Goal: Information Seeking & Learning: Understand process/instructions

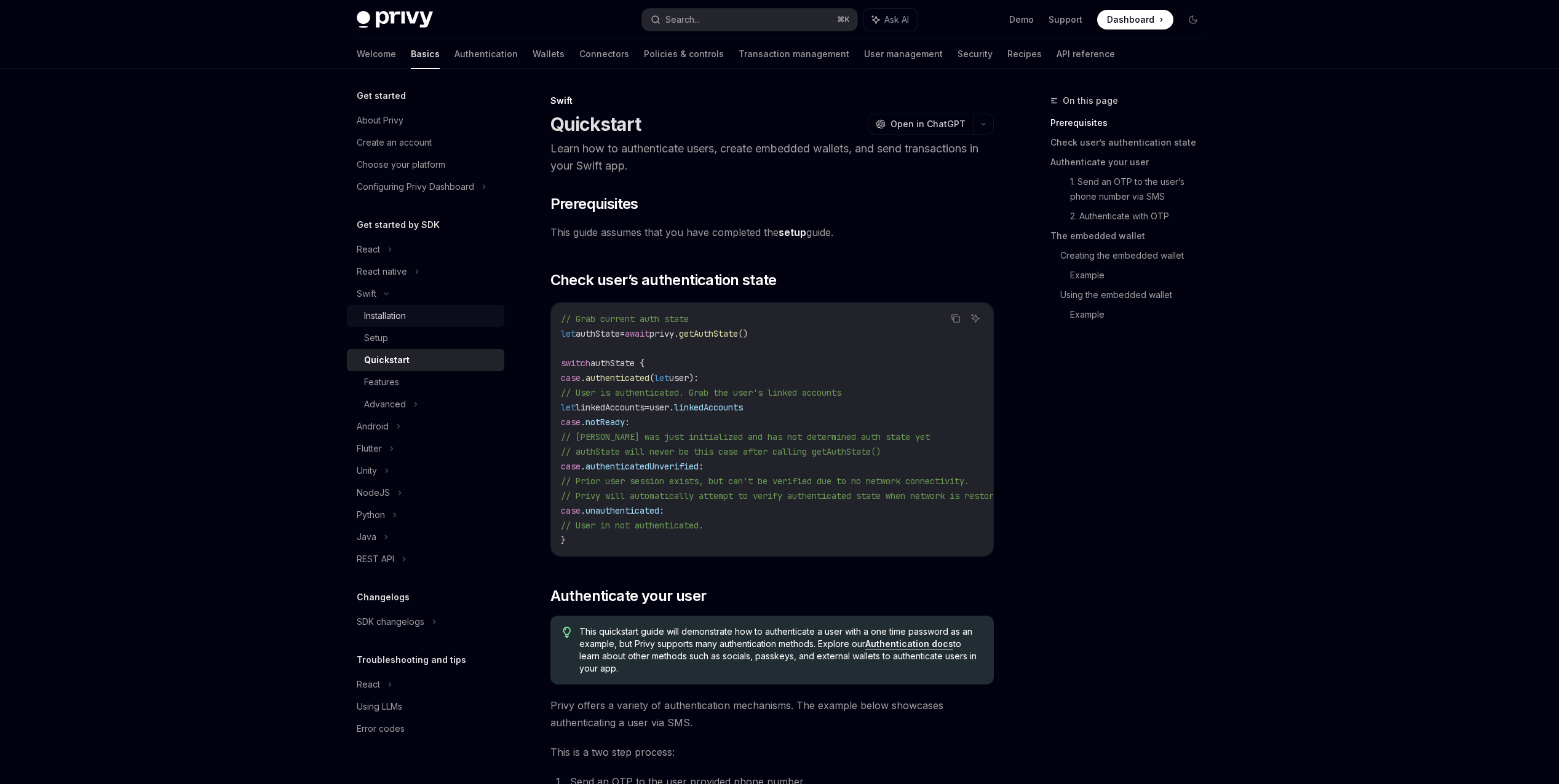
click at [390, 308] on link "Installation" at bounding box center [425, 316] width 157 height 22
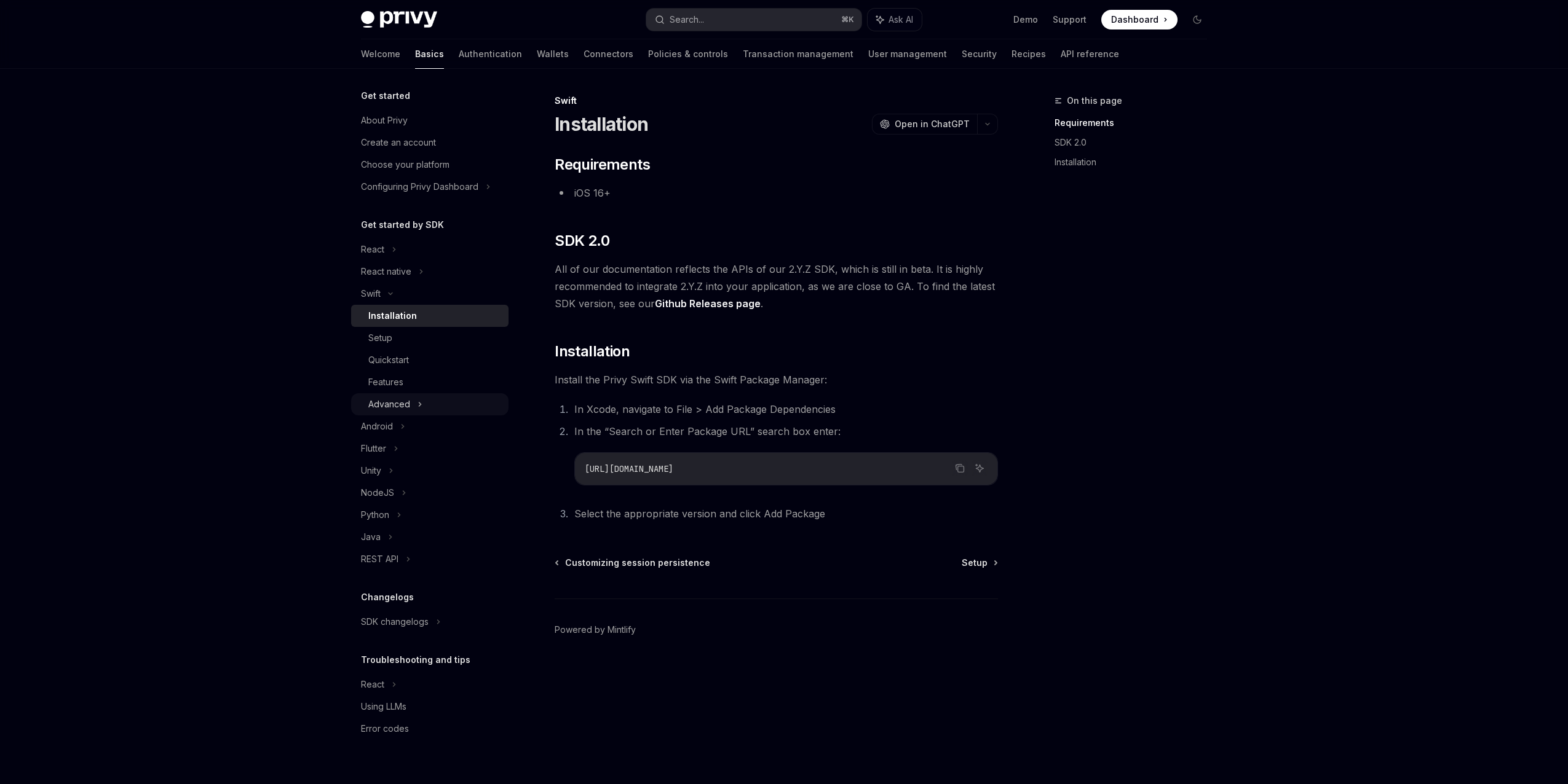
click at [392, 408] on div "Advanced" at bounding box center [390, 404] width 42 height 14
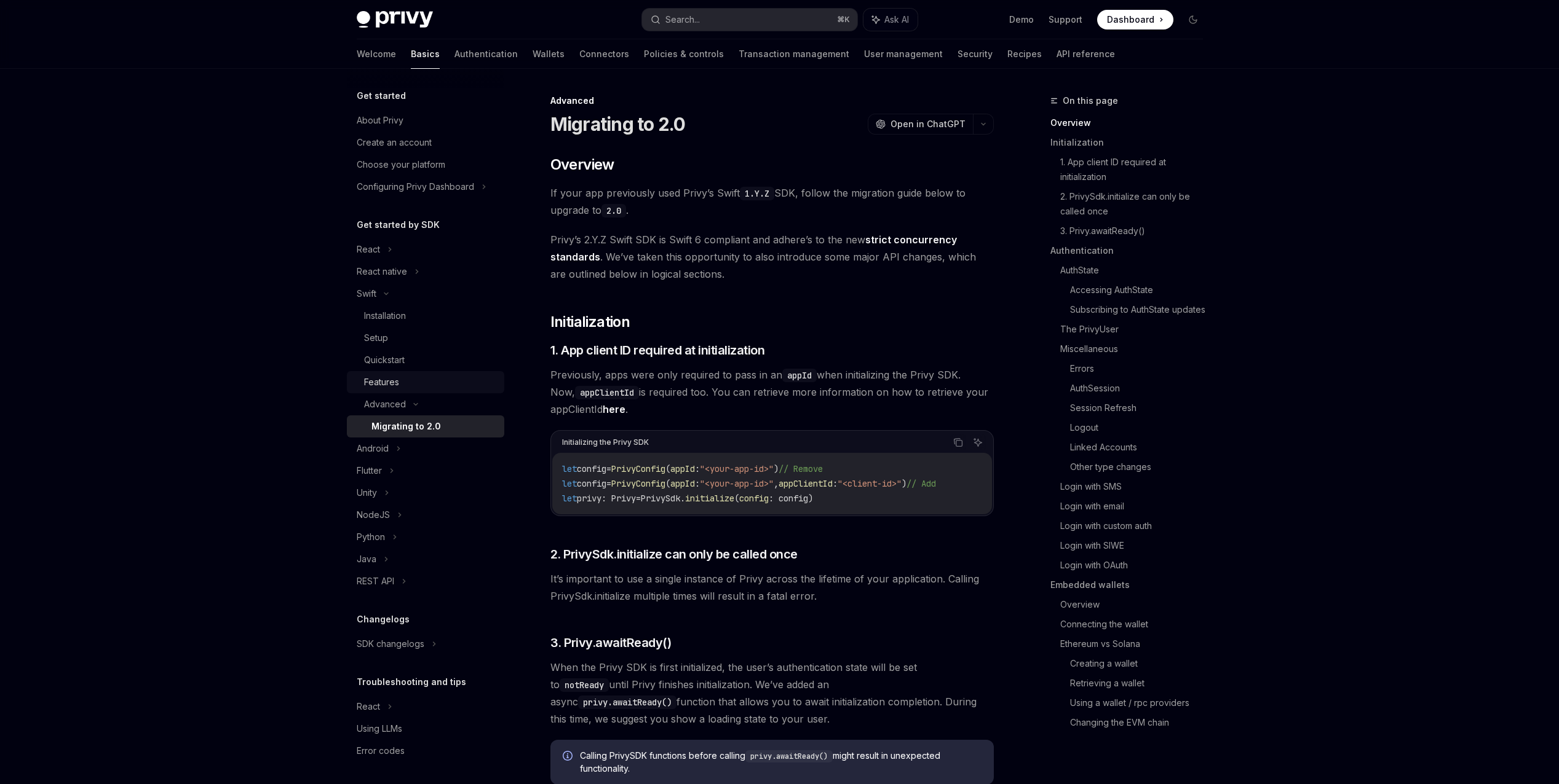
click at [400, 380] on div "Features" at bounding box center [430, 382] width 133 height 14
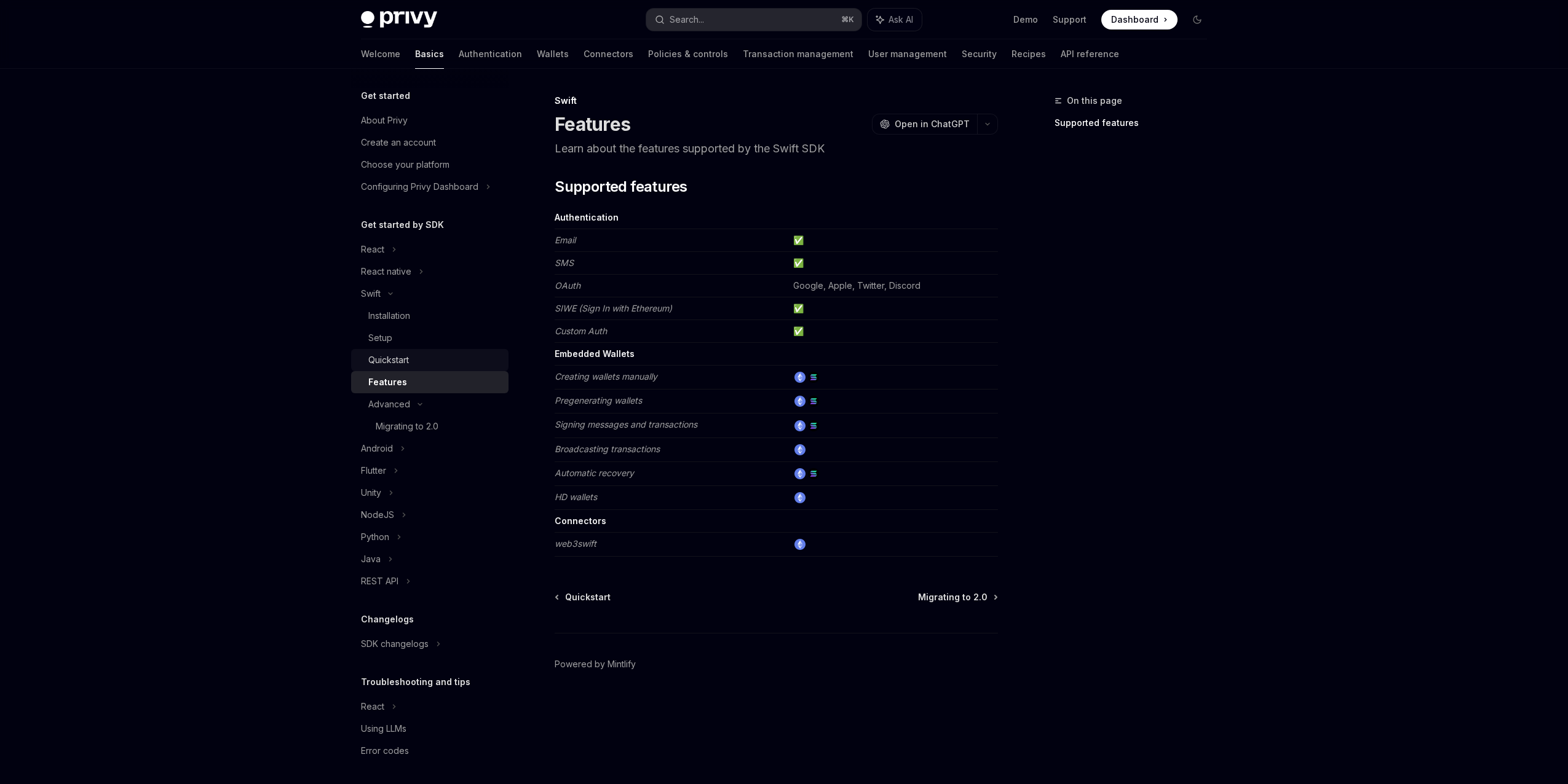
click at [422, 351] on link "Quickstart" at bounding box center [430, 360] width 157 height 22
click at [417, 340] on div "Setup" at bounding box center [435, 338] width 133 height 14
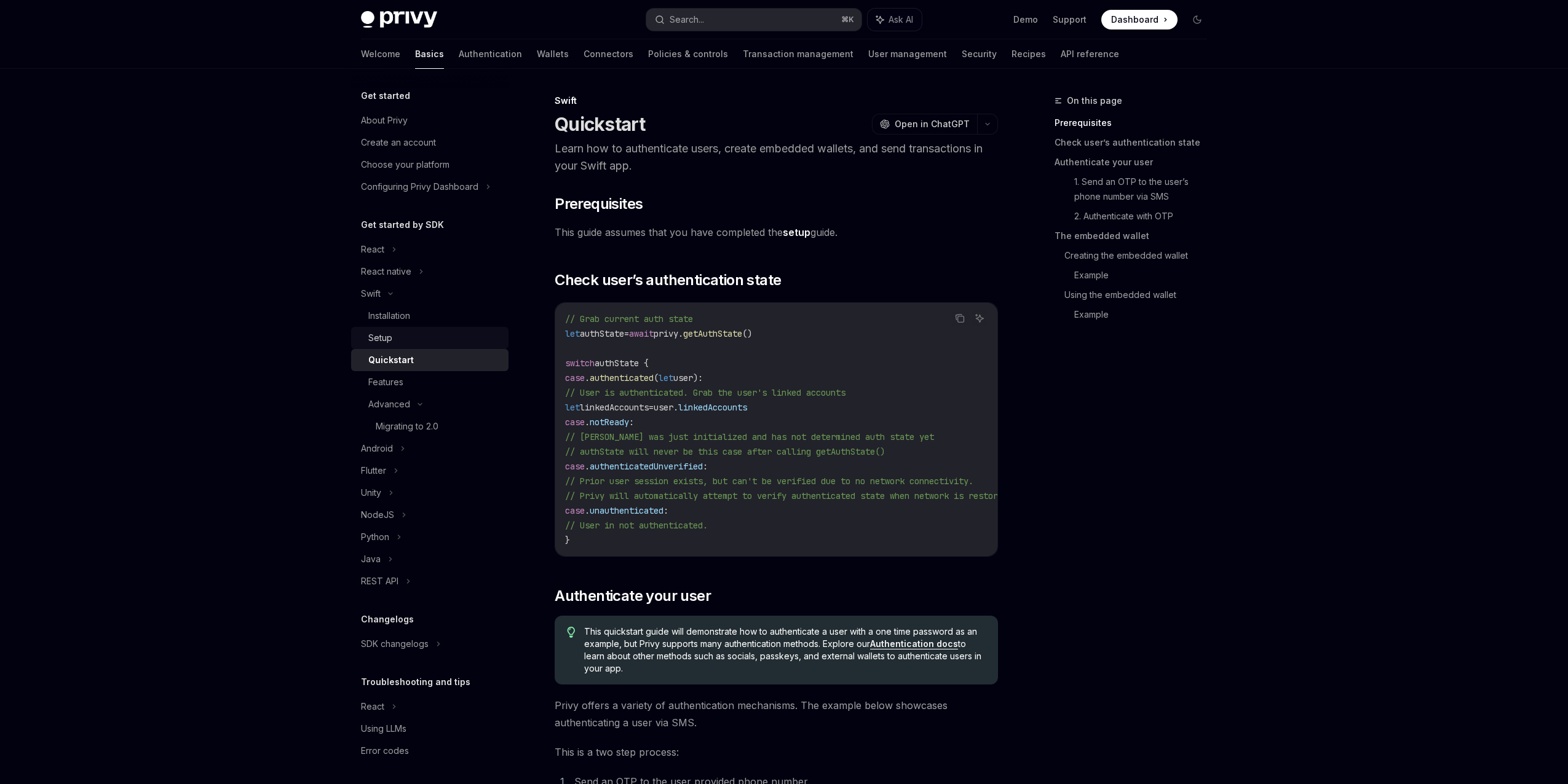
type textarea "*"
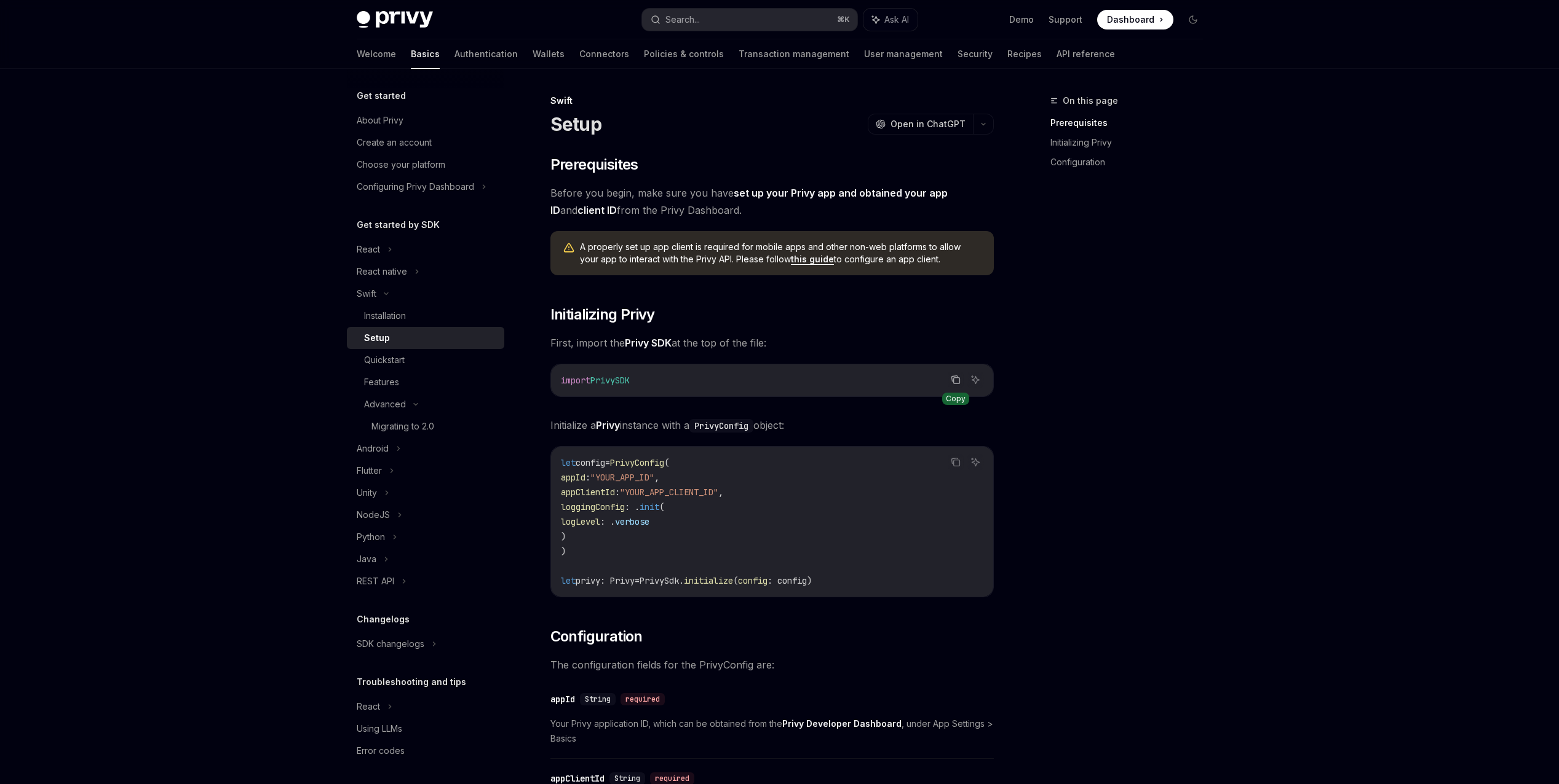
click at [954, 380] on icon "Copy the contents from the code block" at bounding box center [956, 380] width 10 height 10
click at [672, 21] on div "Search..." at bounding box center [682, 20] width 34 height 14
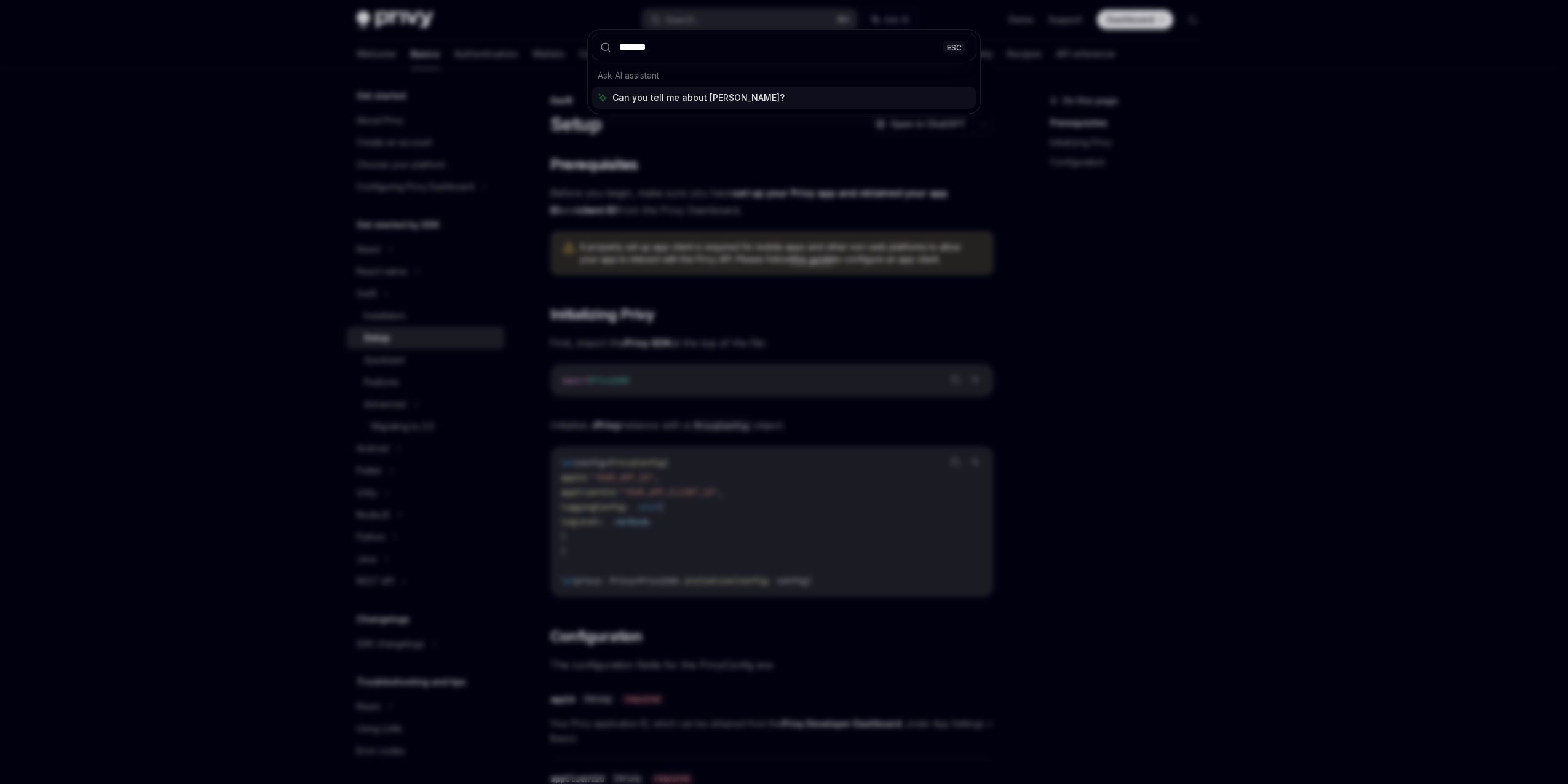
type input "********"
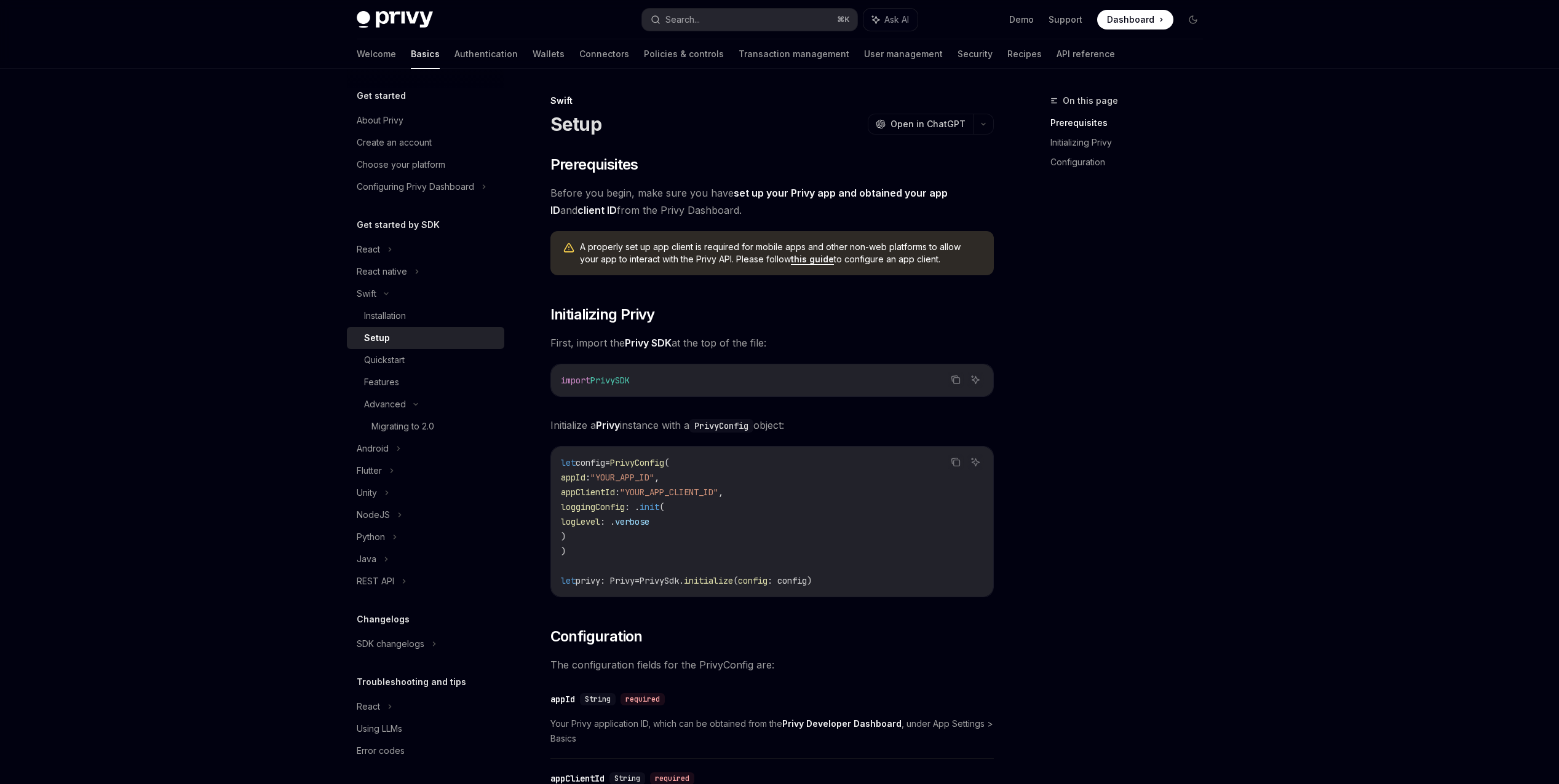
type textarea "*"
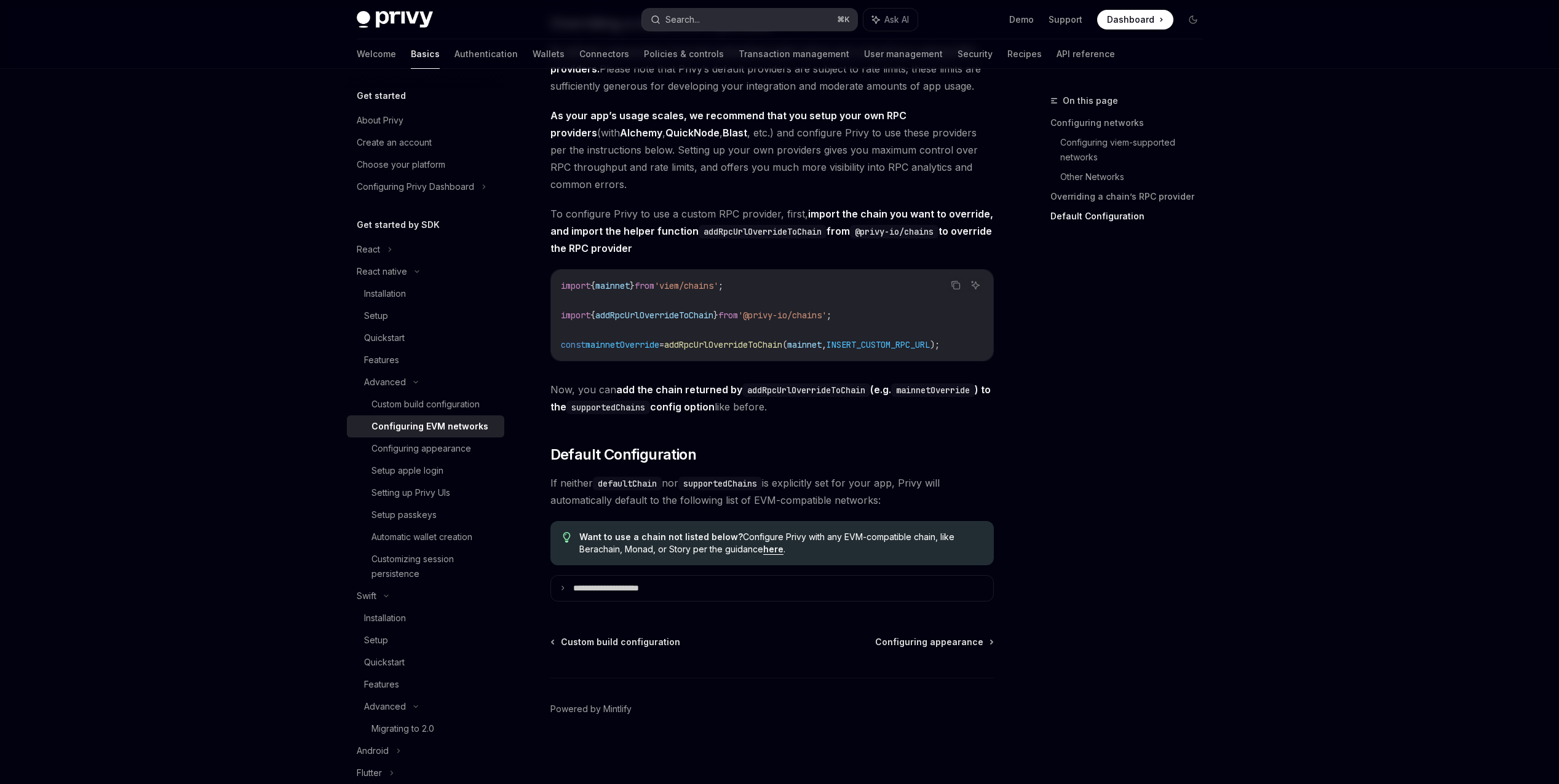
click at [680, 22] on div "Search..." at bounding box center [682, 20] width 34 height 14
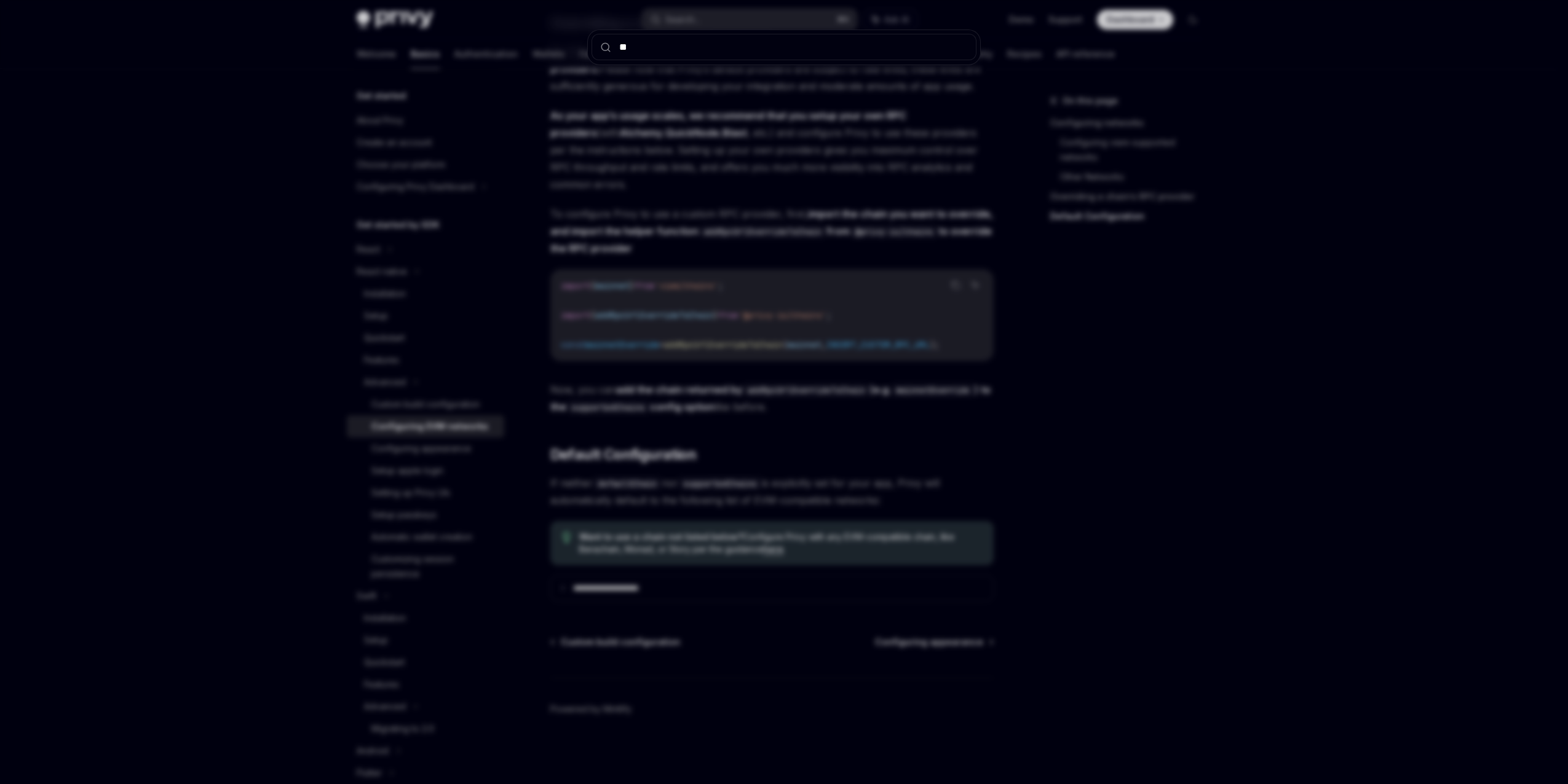
type input "***"
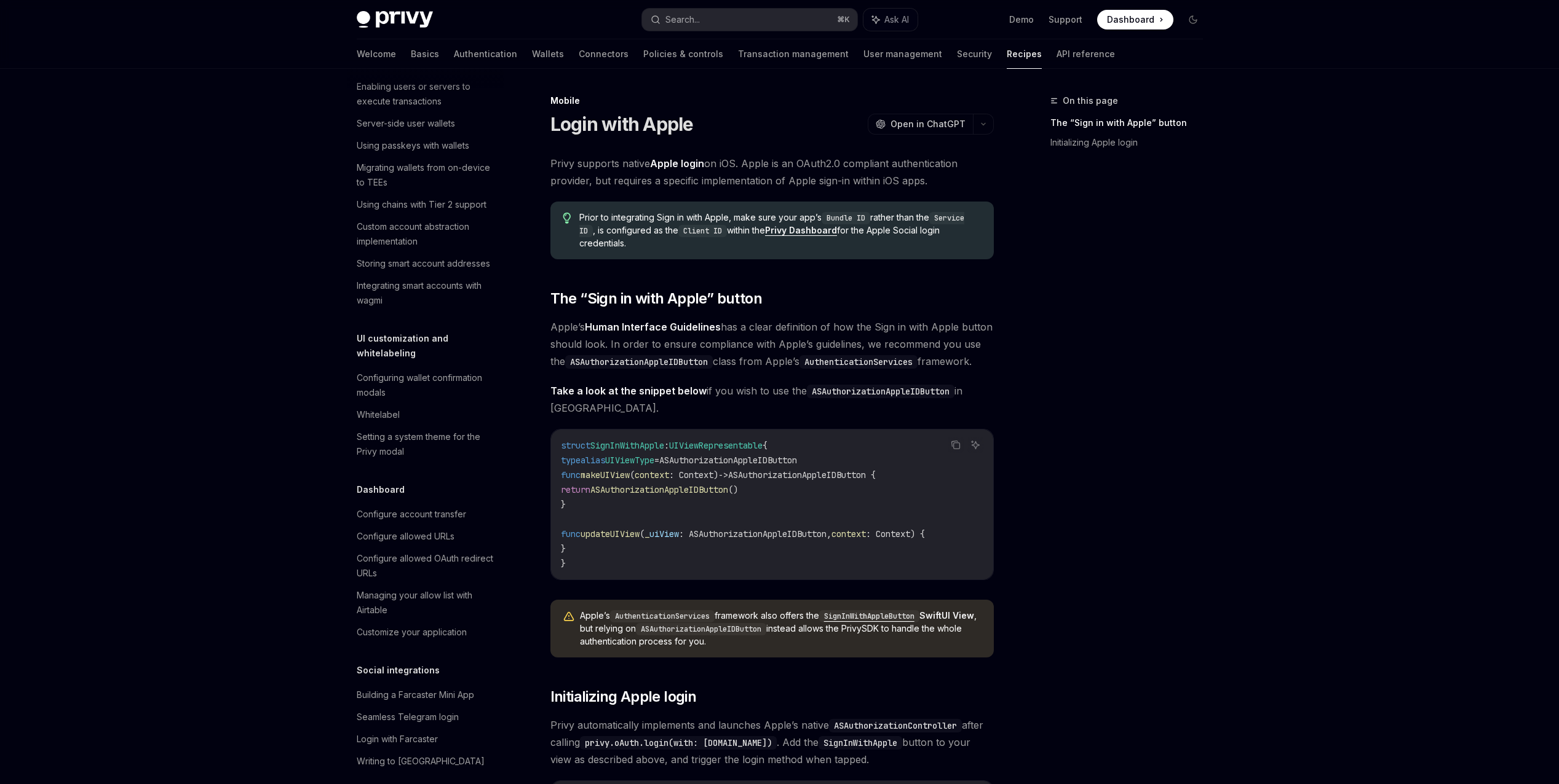
scroll to position [791, 0]
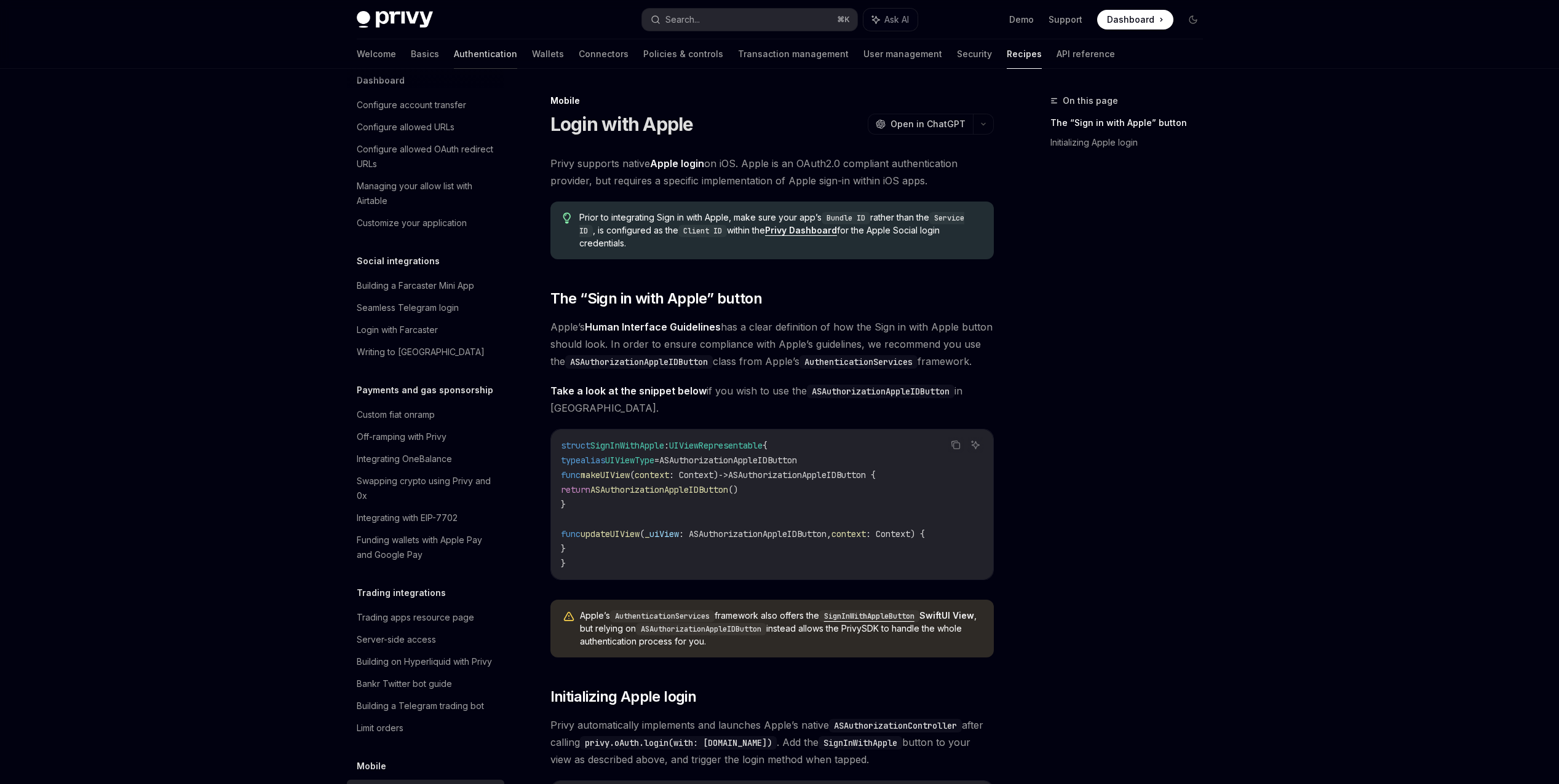
click at [454, 53] on link "Authentication" at bounding box center [486, 54] width 63 height 30
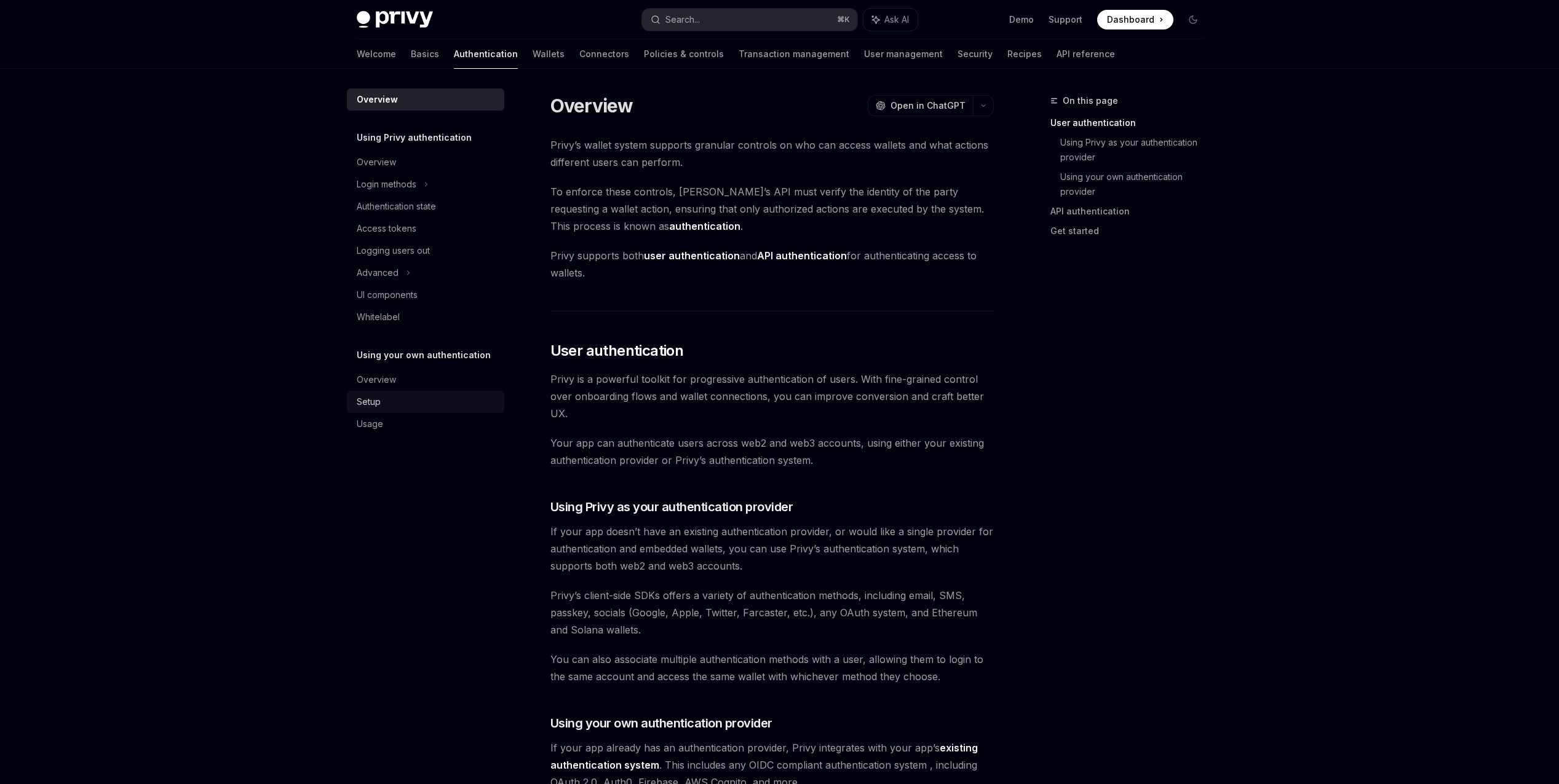
click at [371, 401] on div "Setup" at bounding box center [369, 402] width 24 height 14
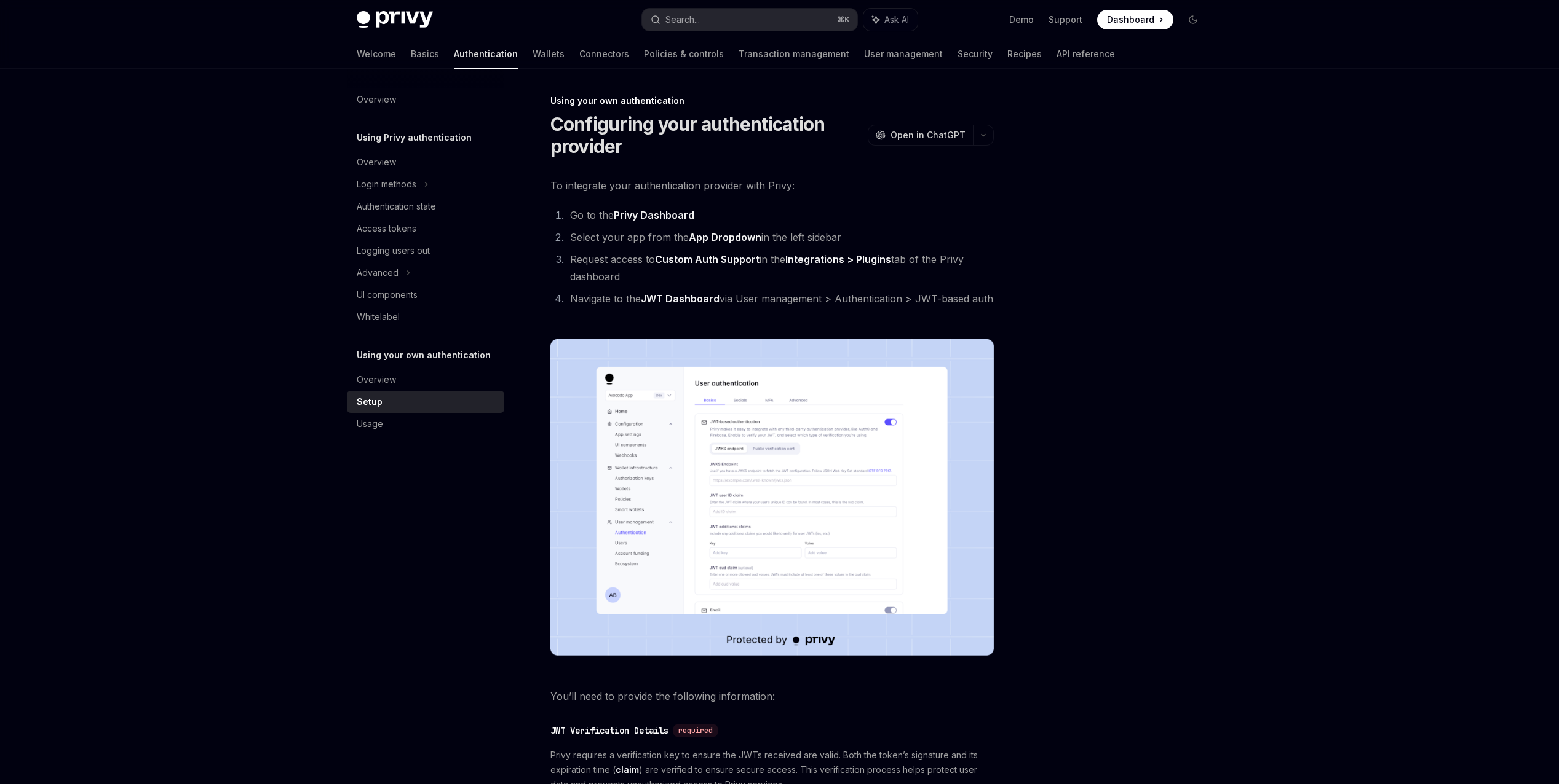
scroll to position [390, 0]
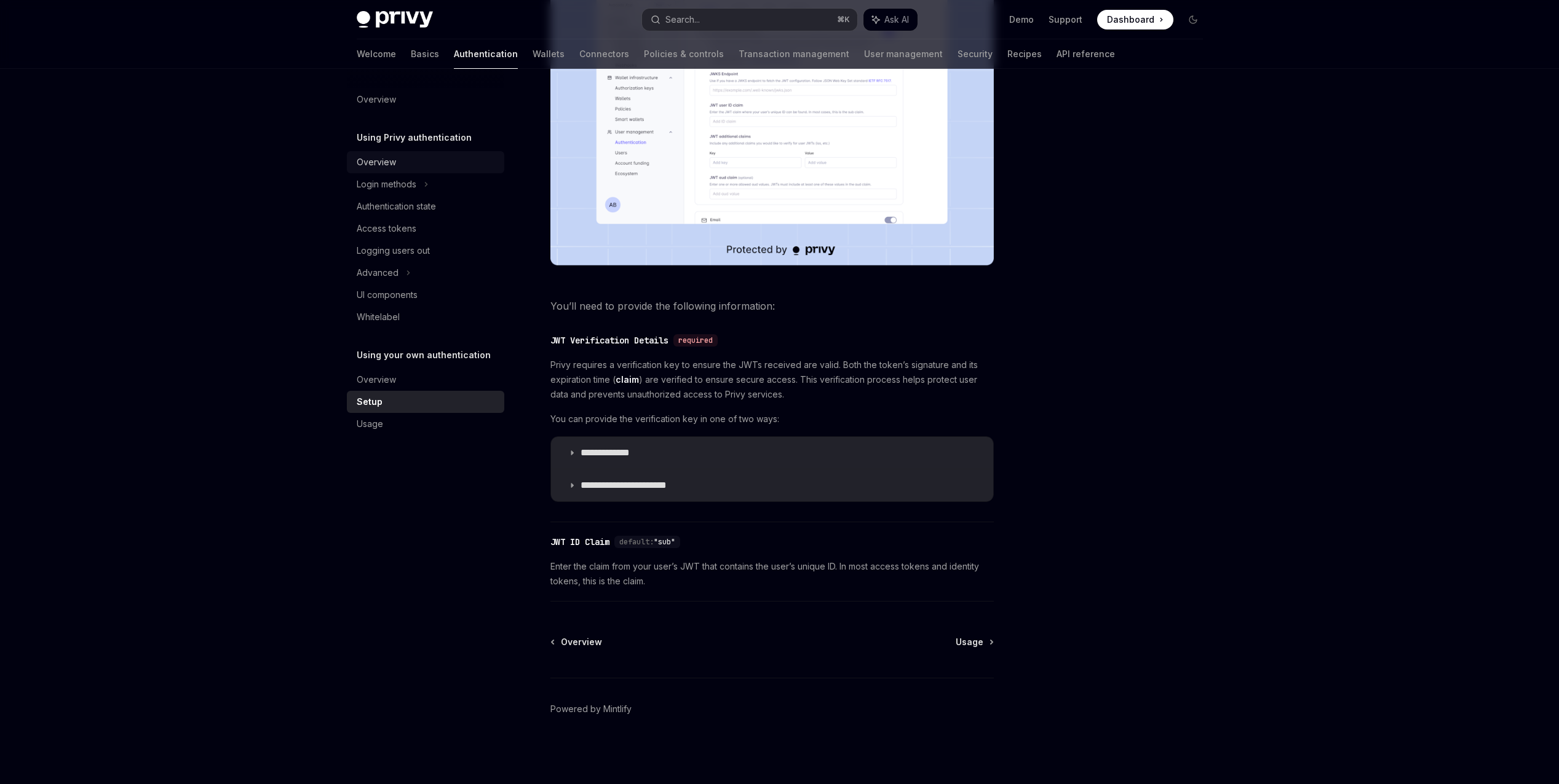
click at [397, 164] on div "Overview" at bounding box center [426, 162] width 140 height 14
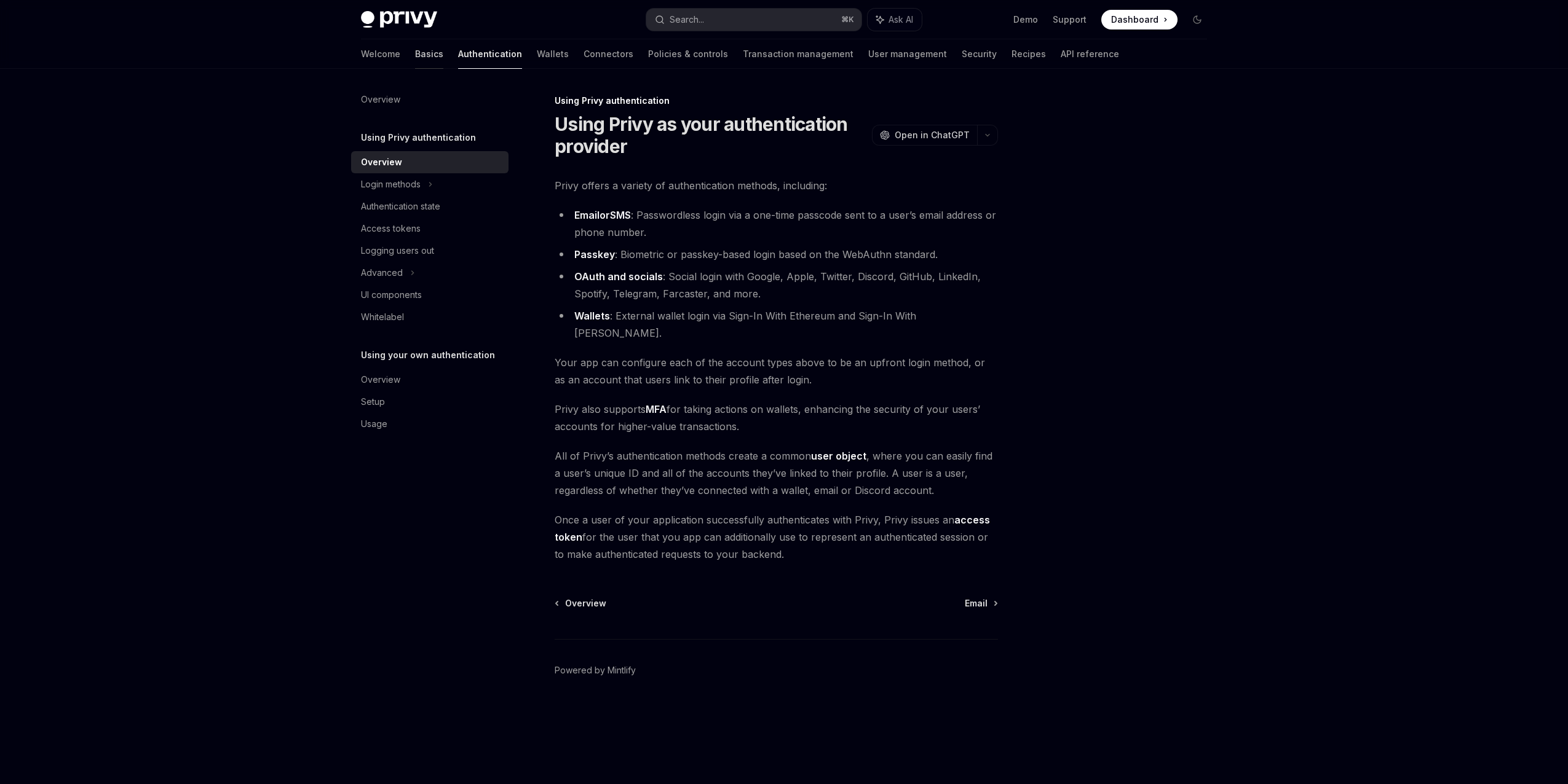
click at [415, 52] on link "Basics" at bounding box center [429, 54] width 28 height 30
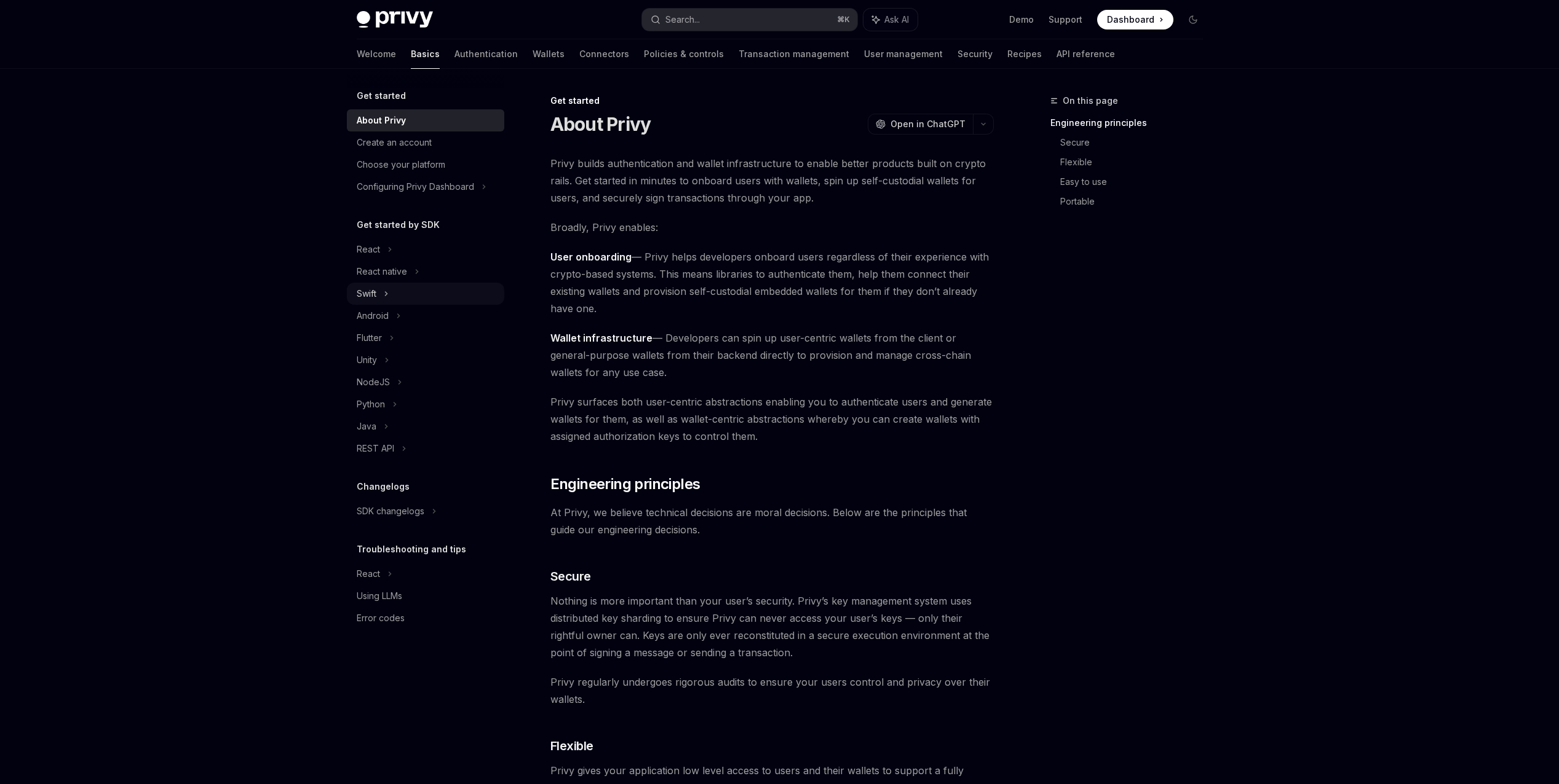
click at [392, 300] on div "Swift" at bounding box center [425, 294] width 157 height 22
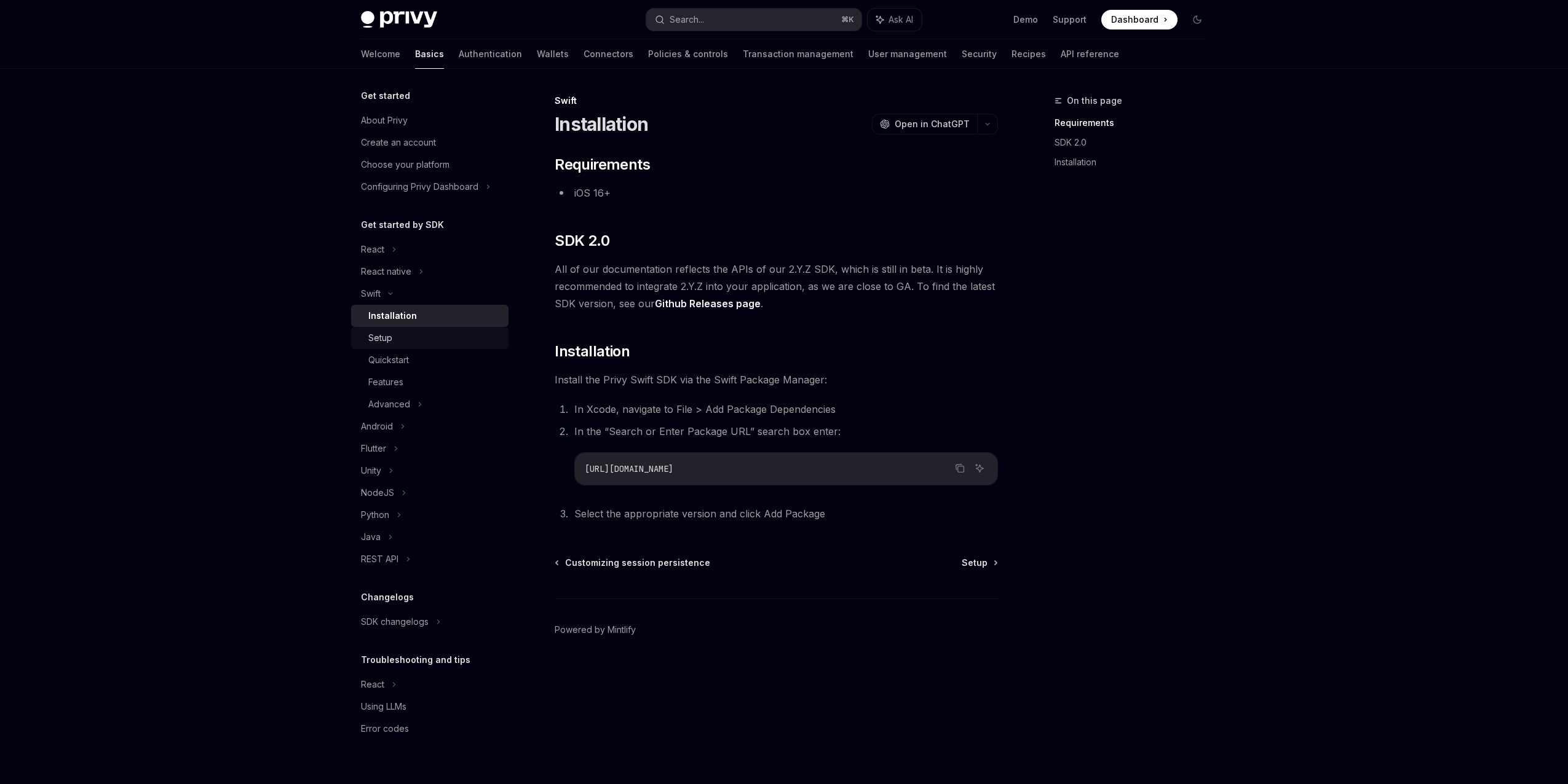
click at [397, 345] on div "Setup" at bounding box center [435, 338] width 133 height 14
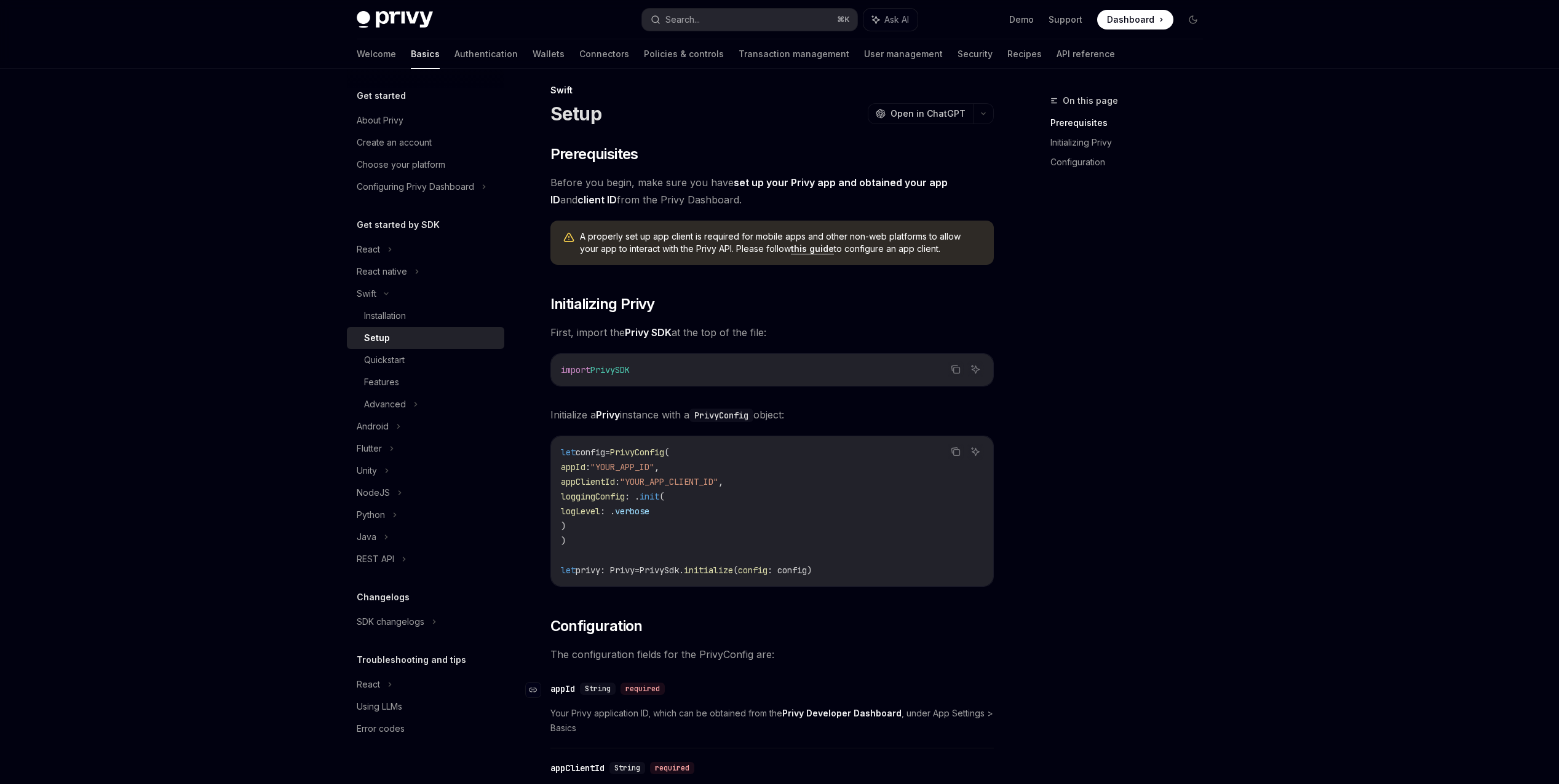
scroll to position [276, 0]
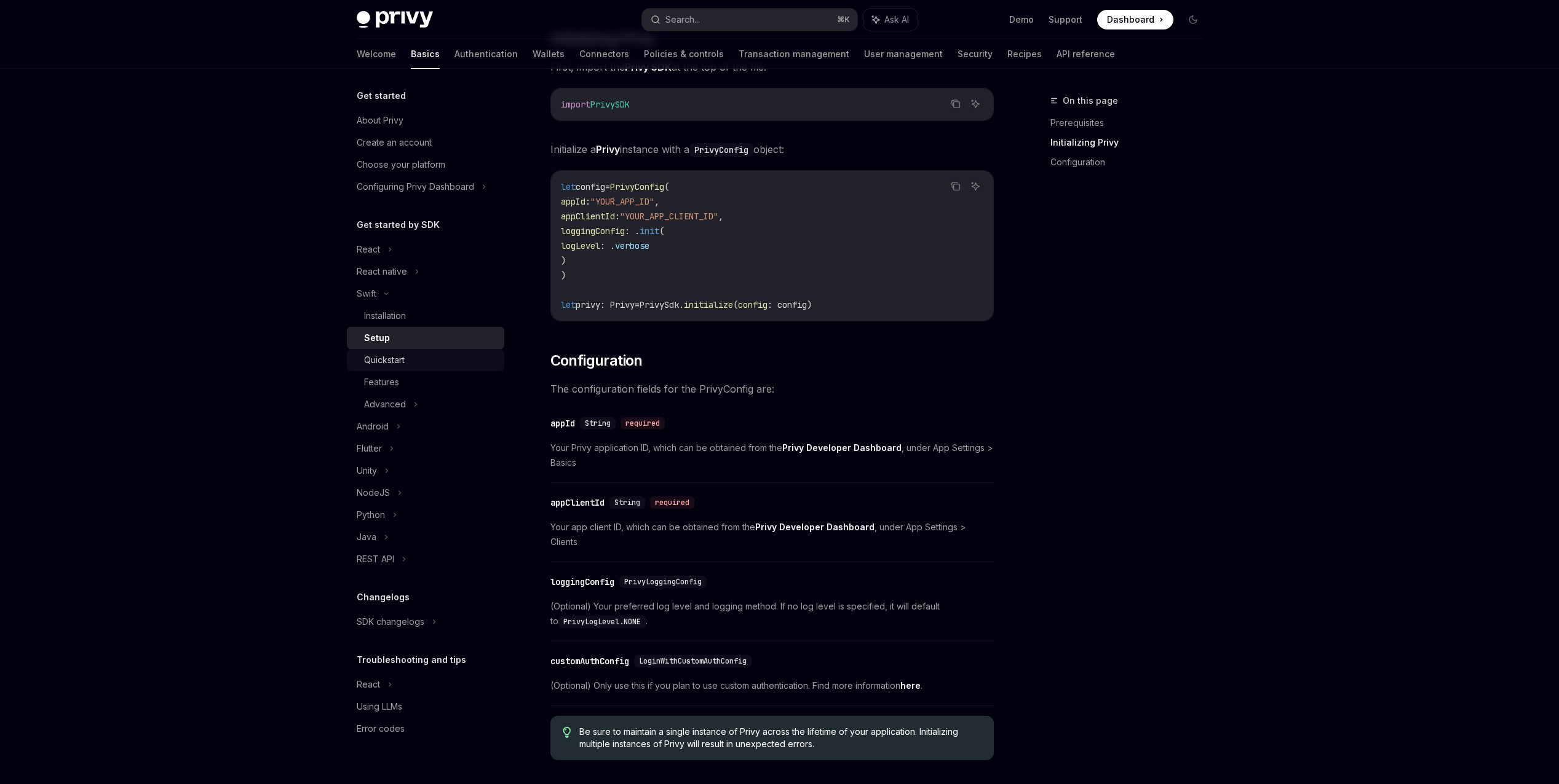
click at [426, 360] on div "Quickstart" at bounding box center [430, 360] width 133 height 14
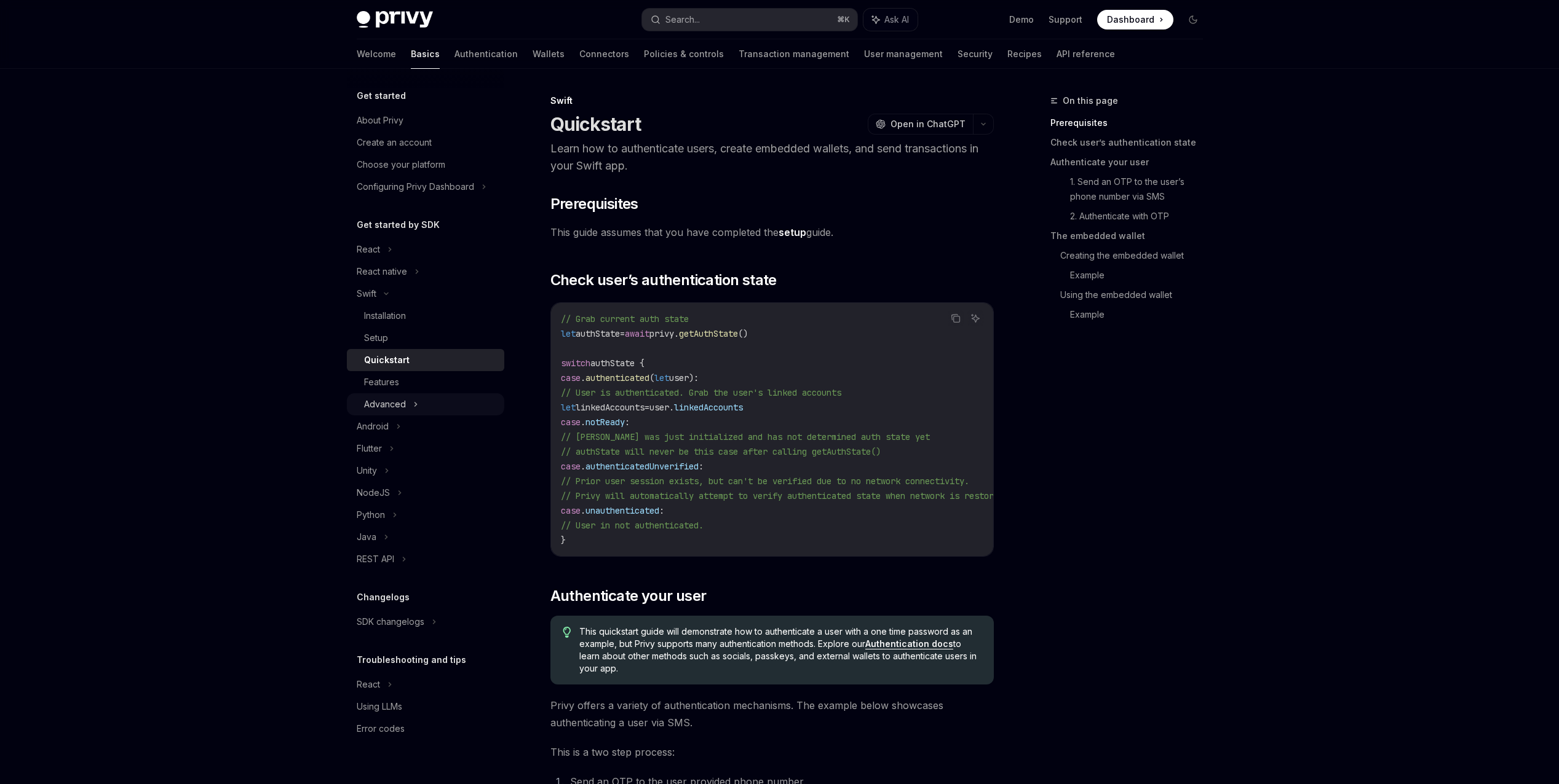
click at [402, 398] on div "Advanced" at bounding box center [385, 404] width 42 height 14
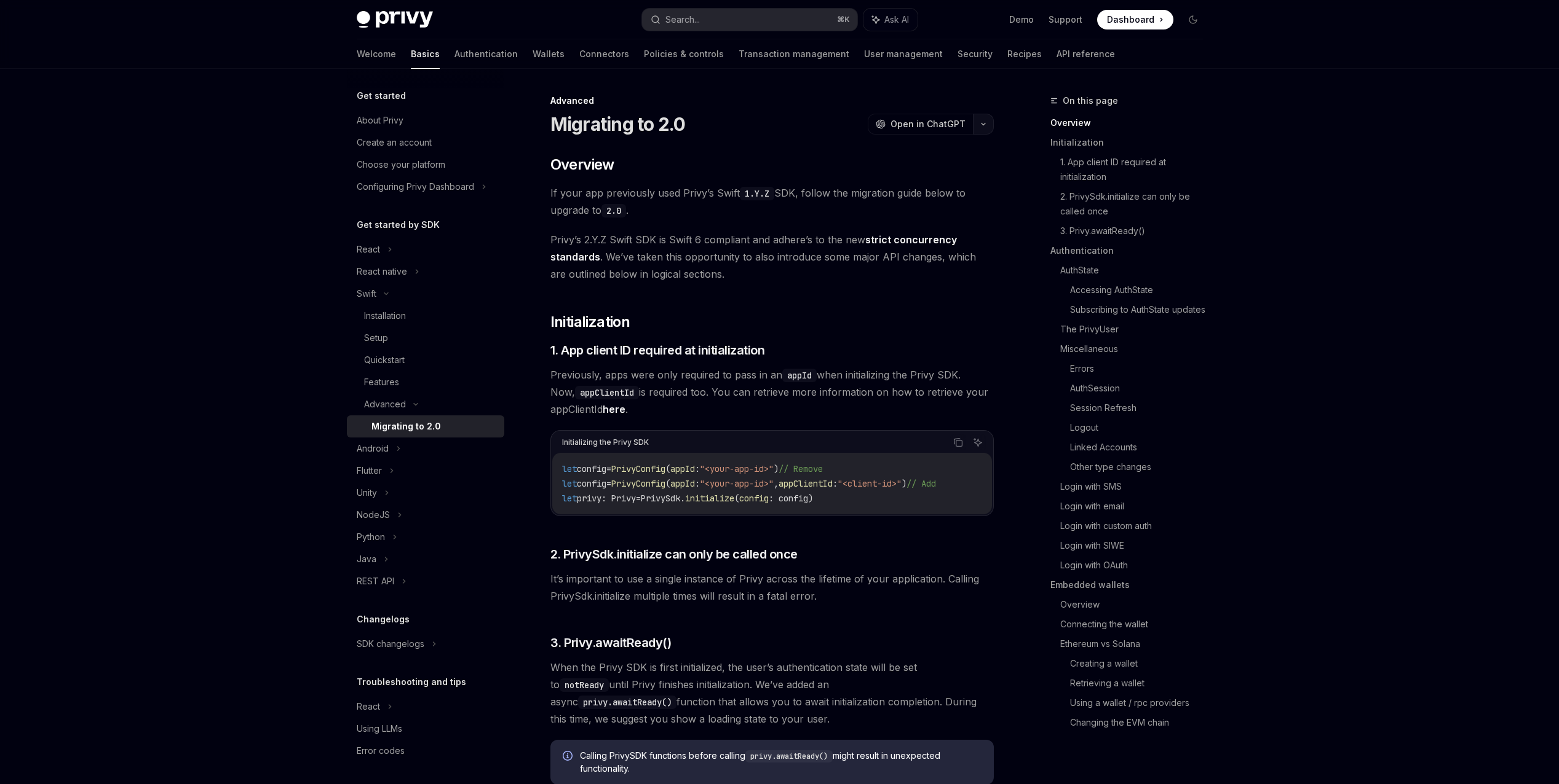
click at [986, 124] on button "button" at bounding box center [983, 124] width 21 height 21
click at [903, 246] on div "View this page as plain text" at bounding box center [912, 249] width 95 height 10
click at [389, 316] on div "Installation" at bounding box center [385, 316] width 42 height 14
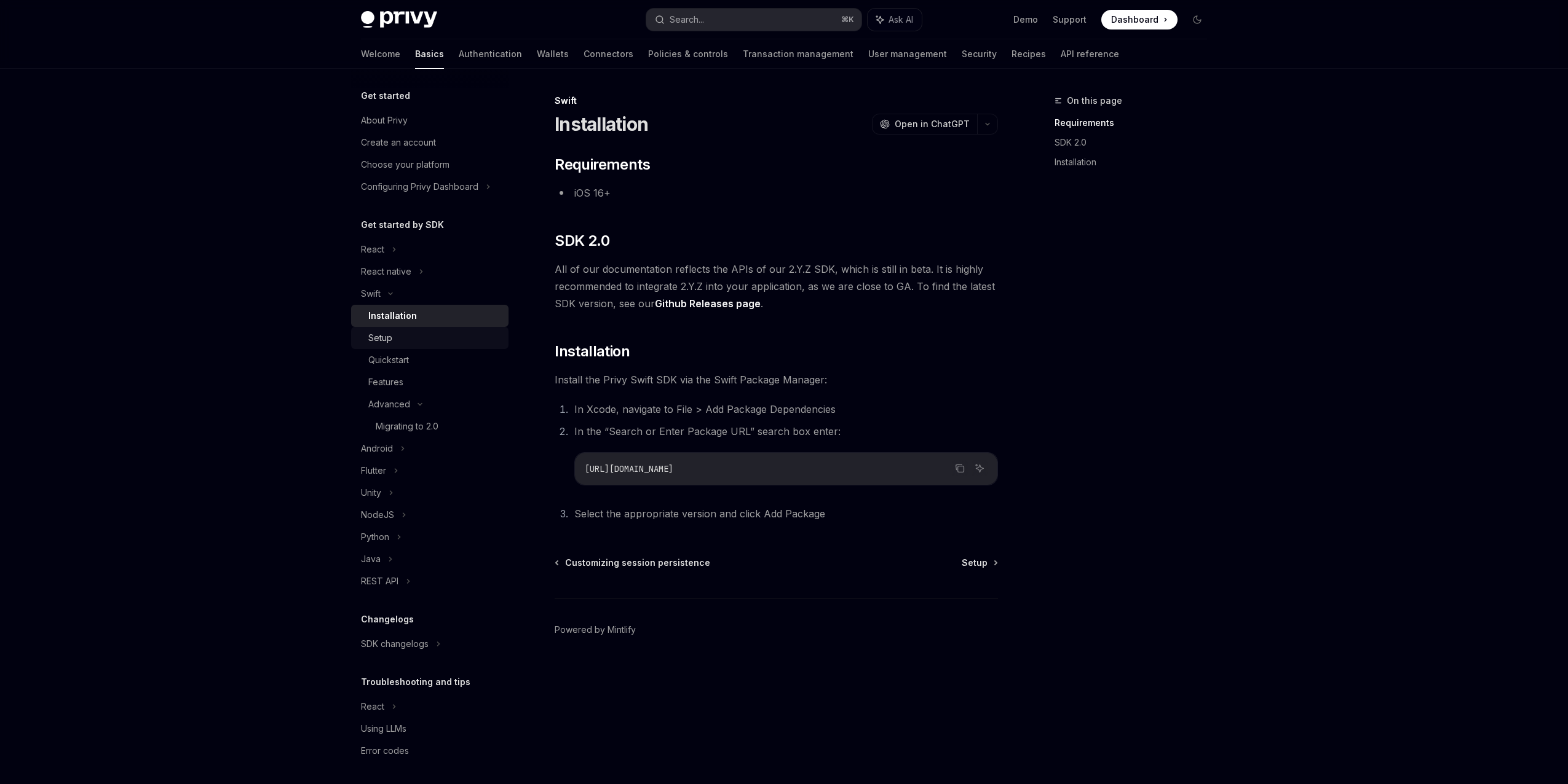
click at [444, 337] on div "Setup" at bounding box center [435, 338] width 133 height 14
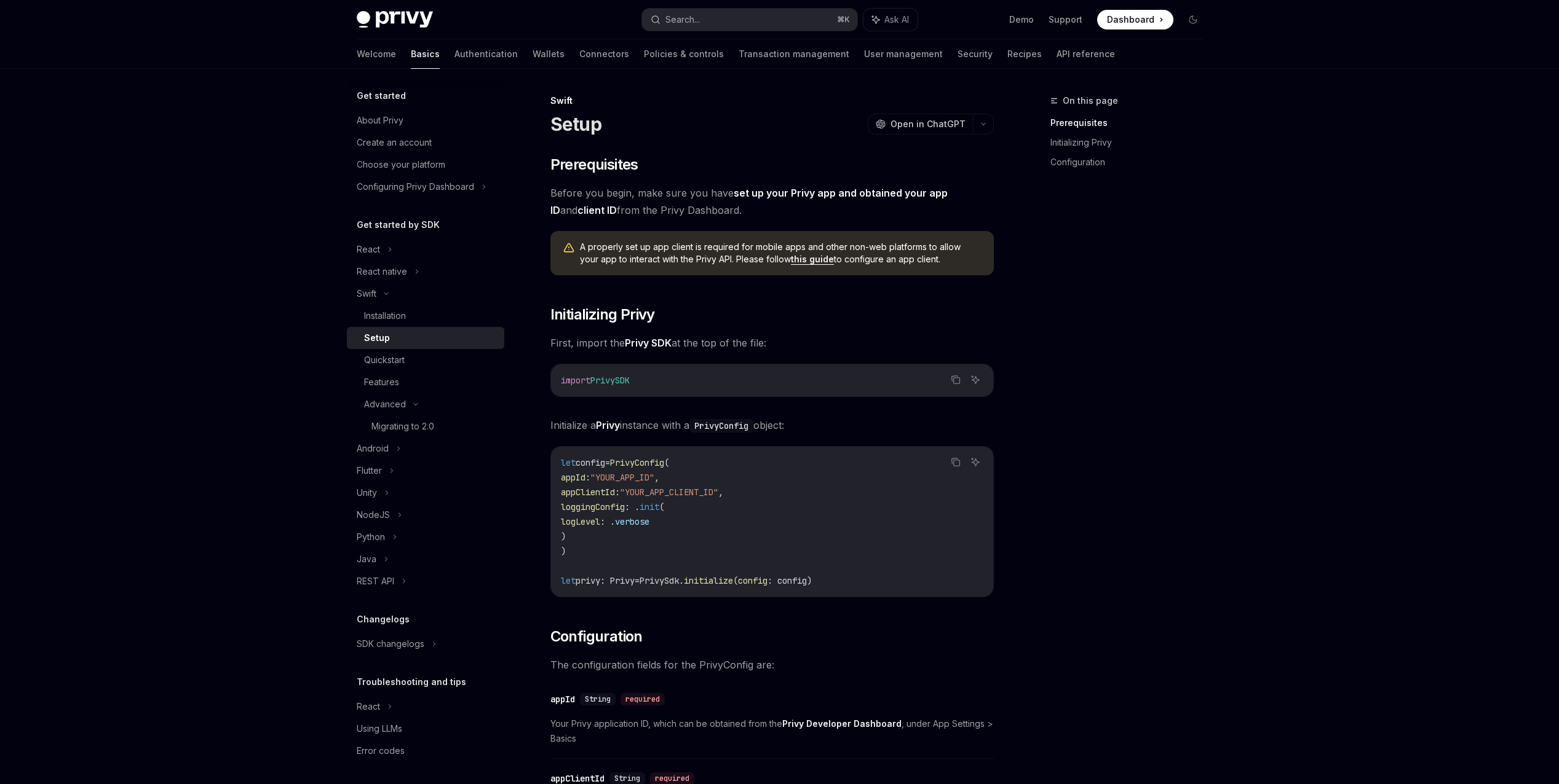
click at [791, 259] on link "this guide" at bounding box center [812, 259] width 43 height 11
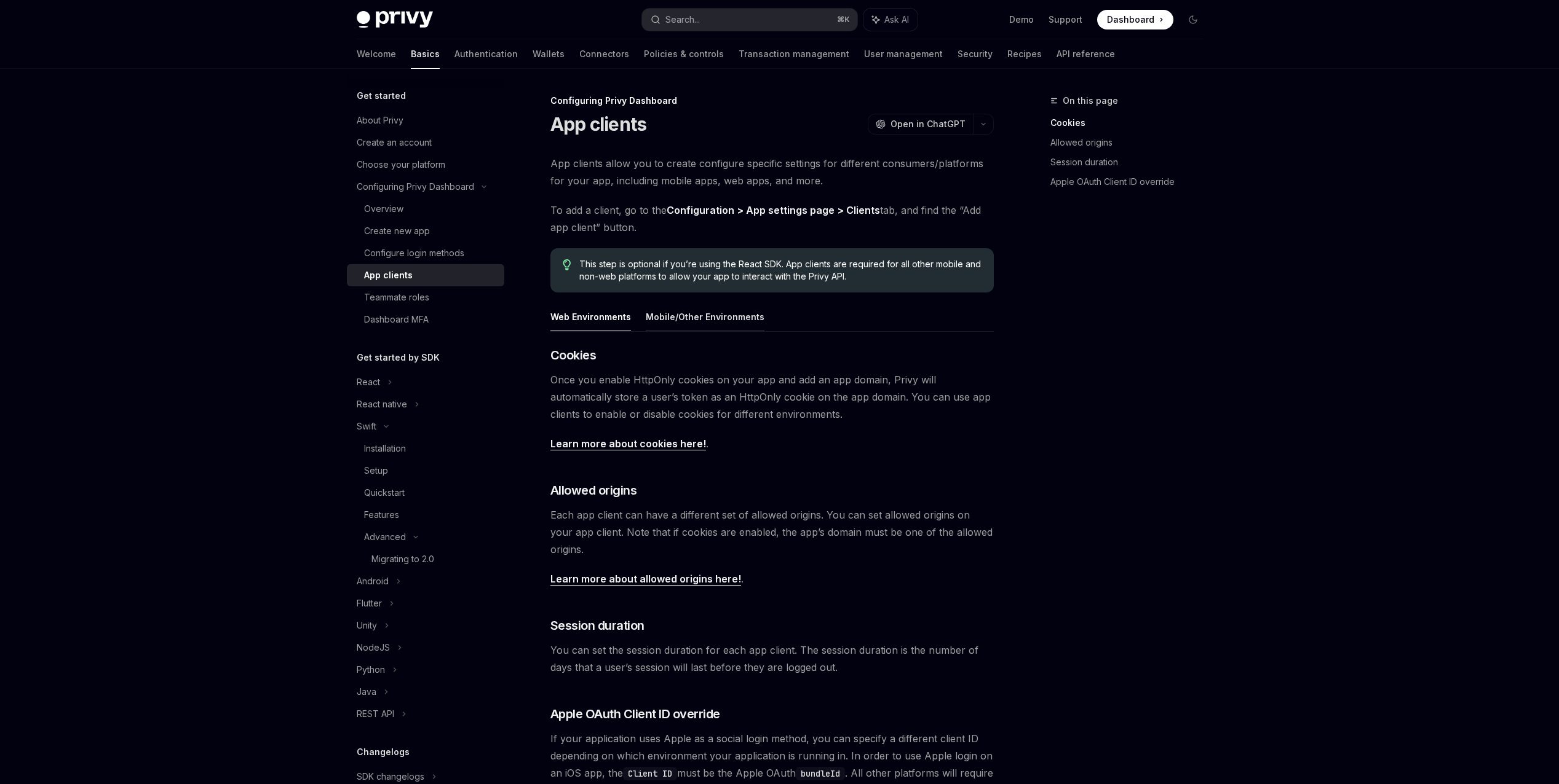
click at [703, 320] on button "Mobile/Other Environments" at bounding box center [705, 317] width 118 height 29
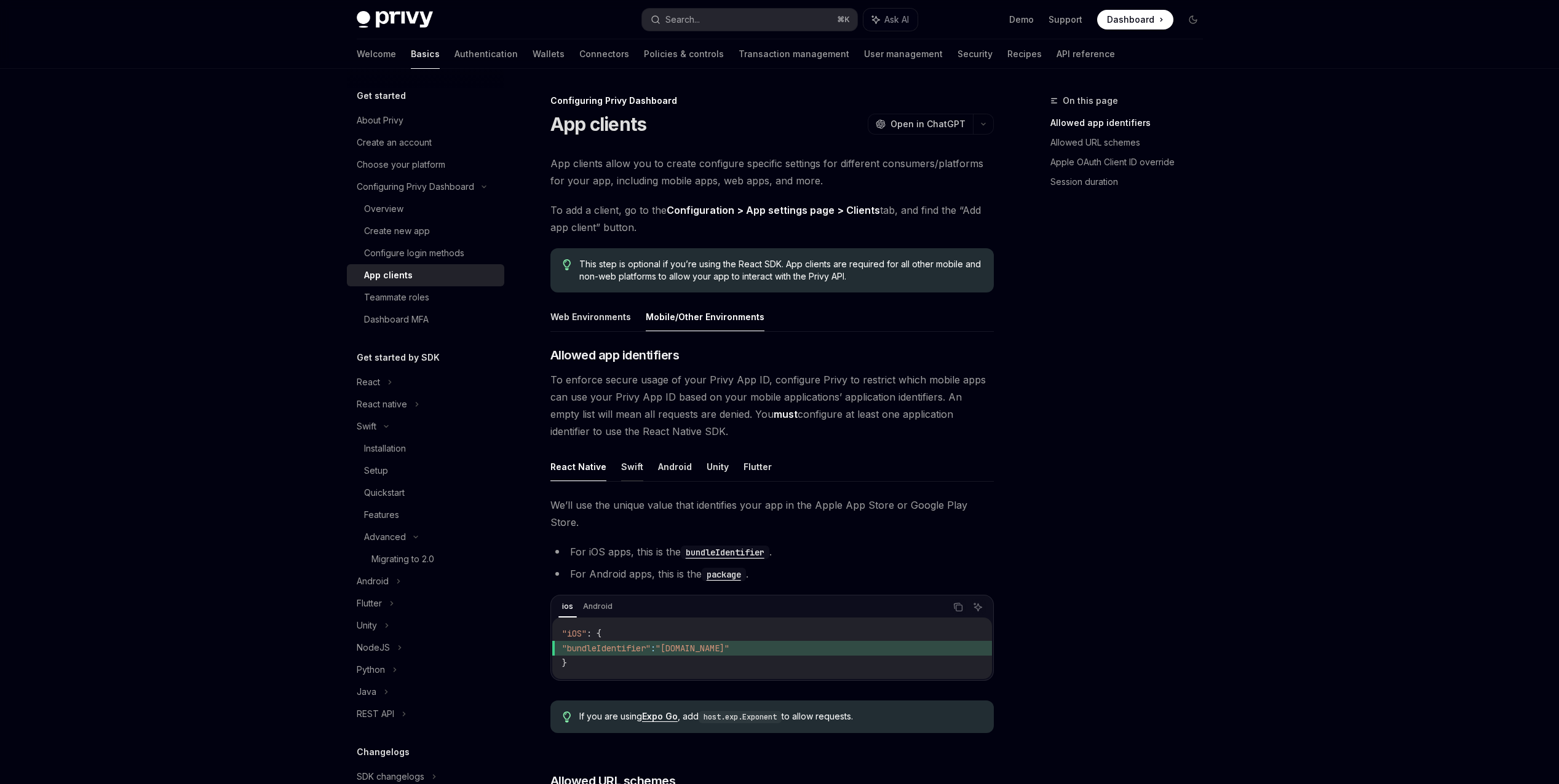
click at [632, 472] on button "Swift" at bounding box center [632, 467] width 22 height 29
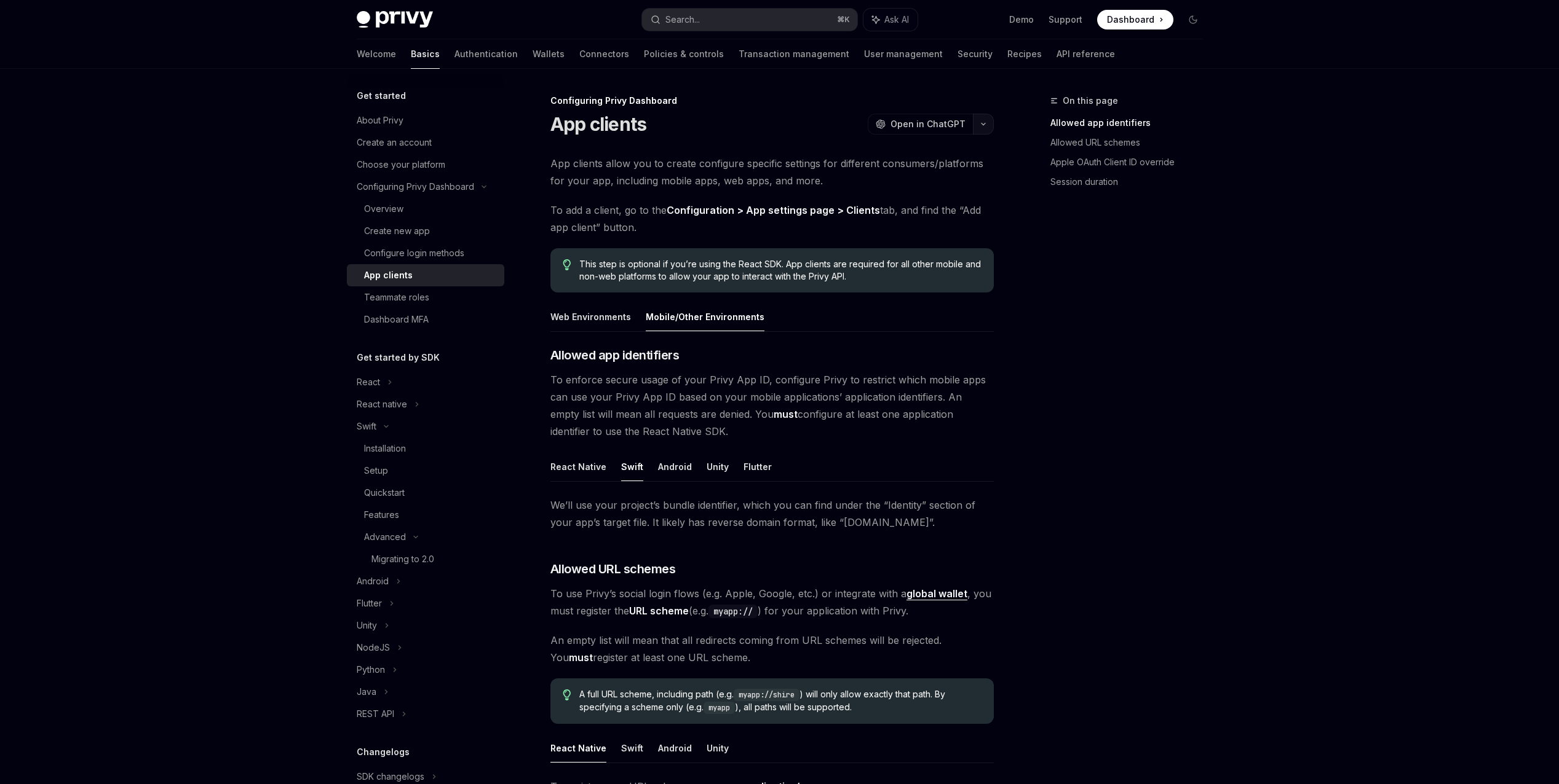
click at [984, 122] on icon "button" at bounding box center [983, 124] width 14 height 5
click at [899, 244] on div "View as Markdown" at bounding box center [912, 238] width 95 height 12
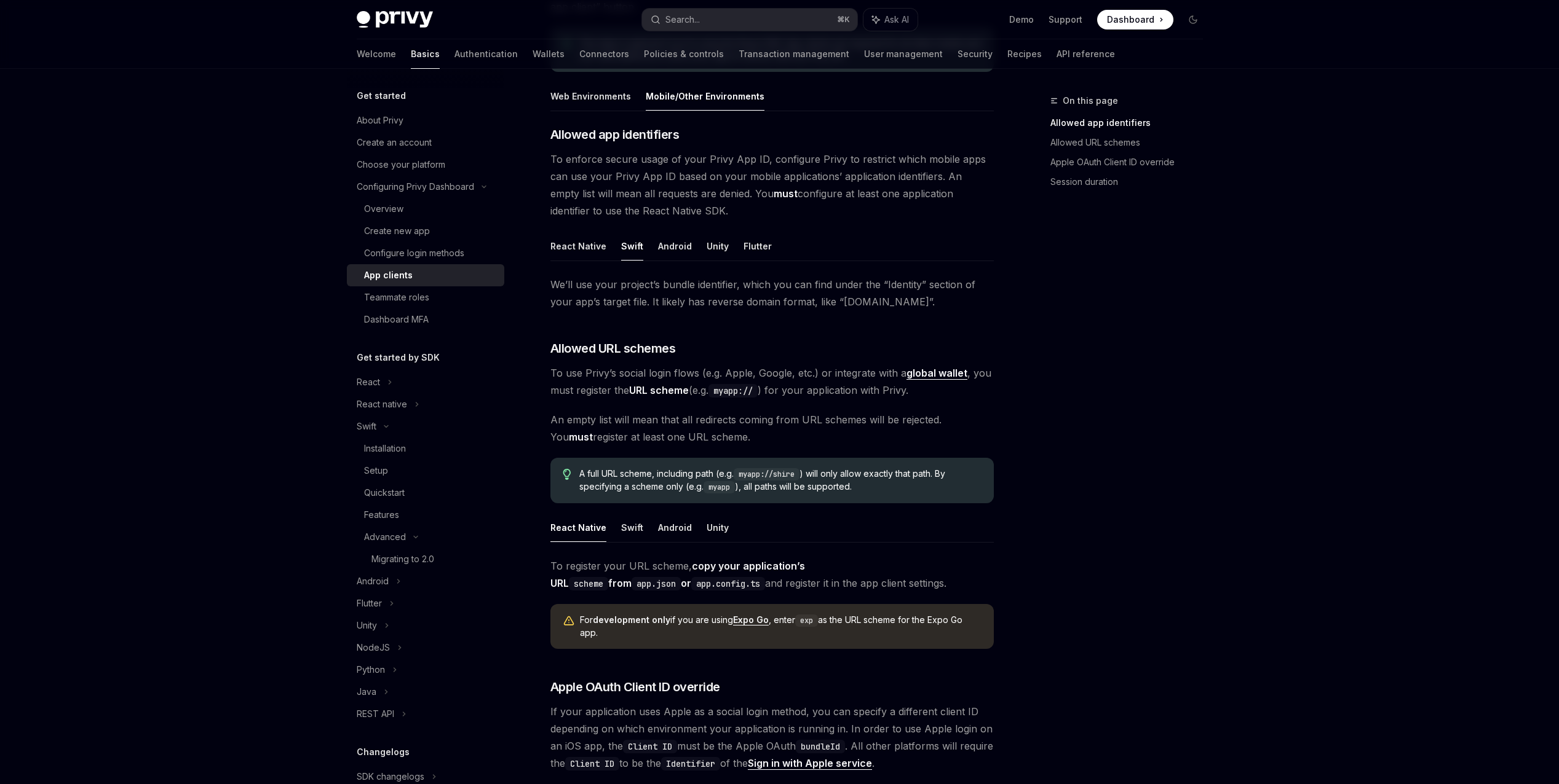
scroll to position [221, 0]
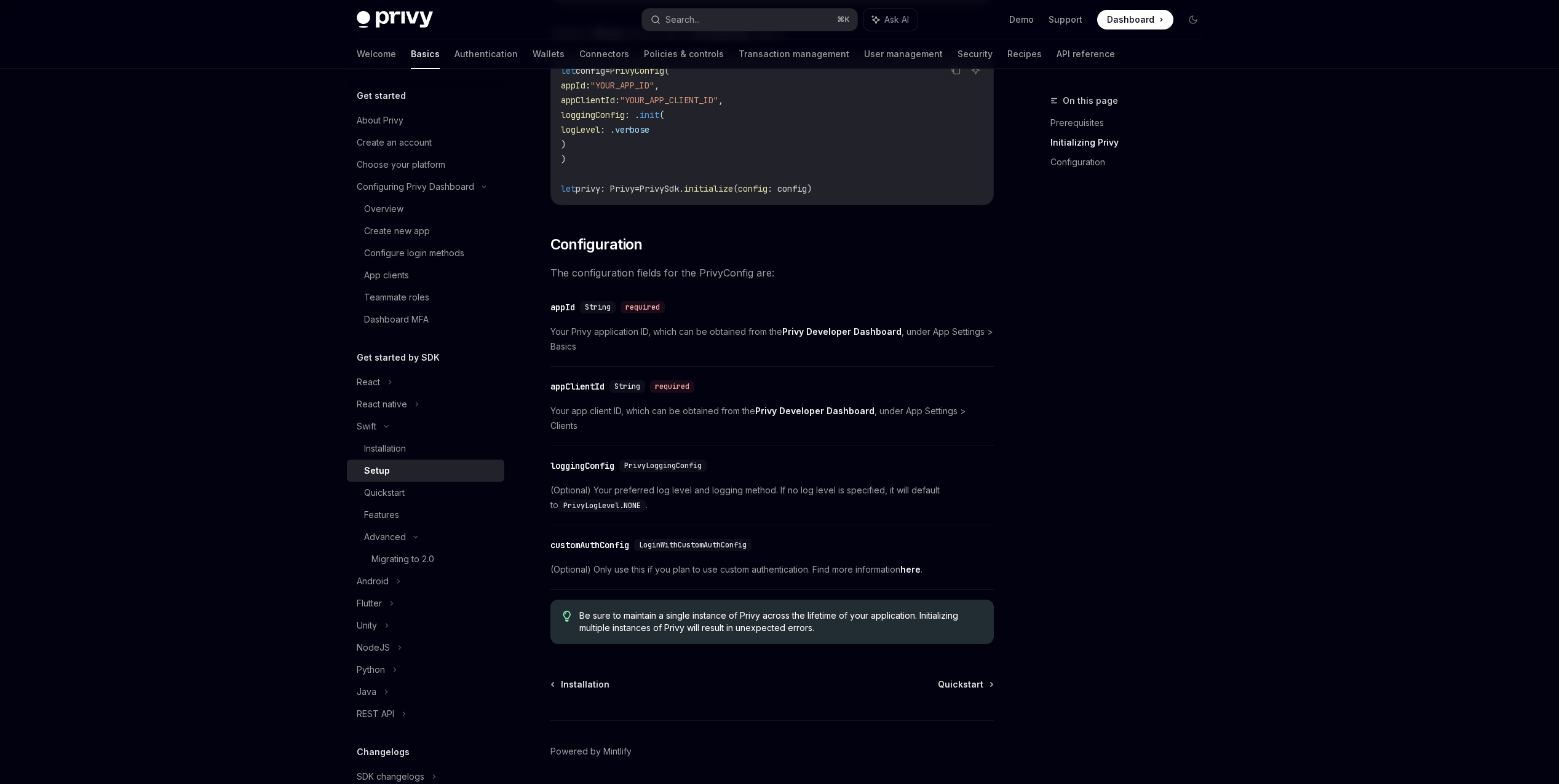
scroll to position [420, 0]
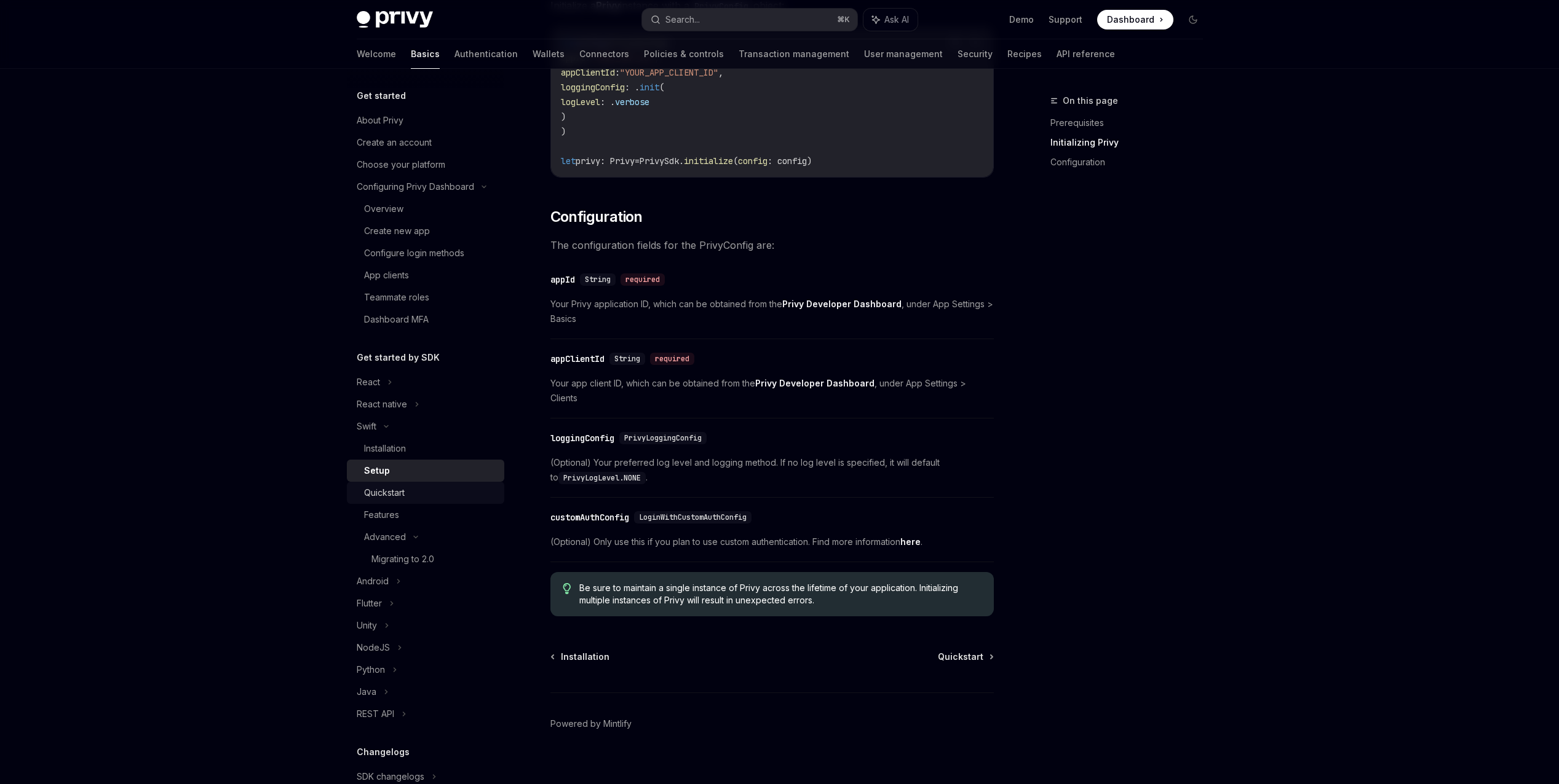
click at [402, 497] on div "Quickstart" at bounding box center [384, 493] width 41 height 14
type textarea "*"
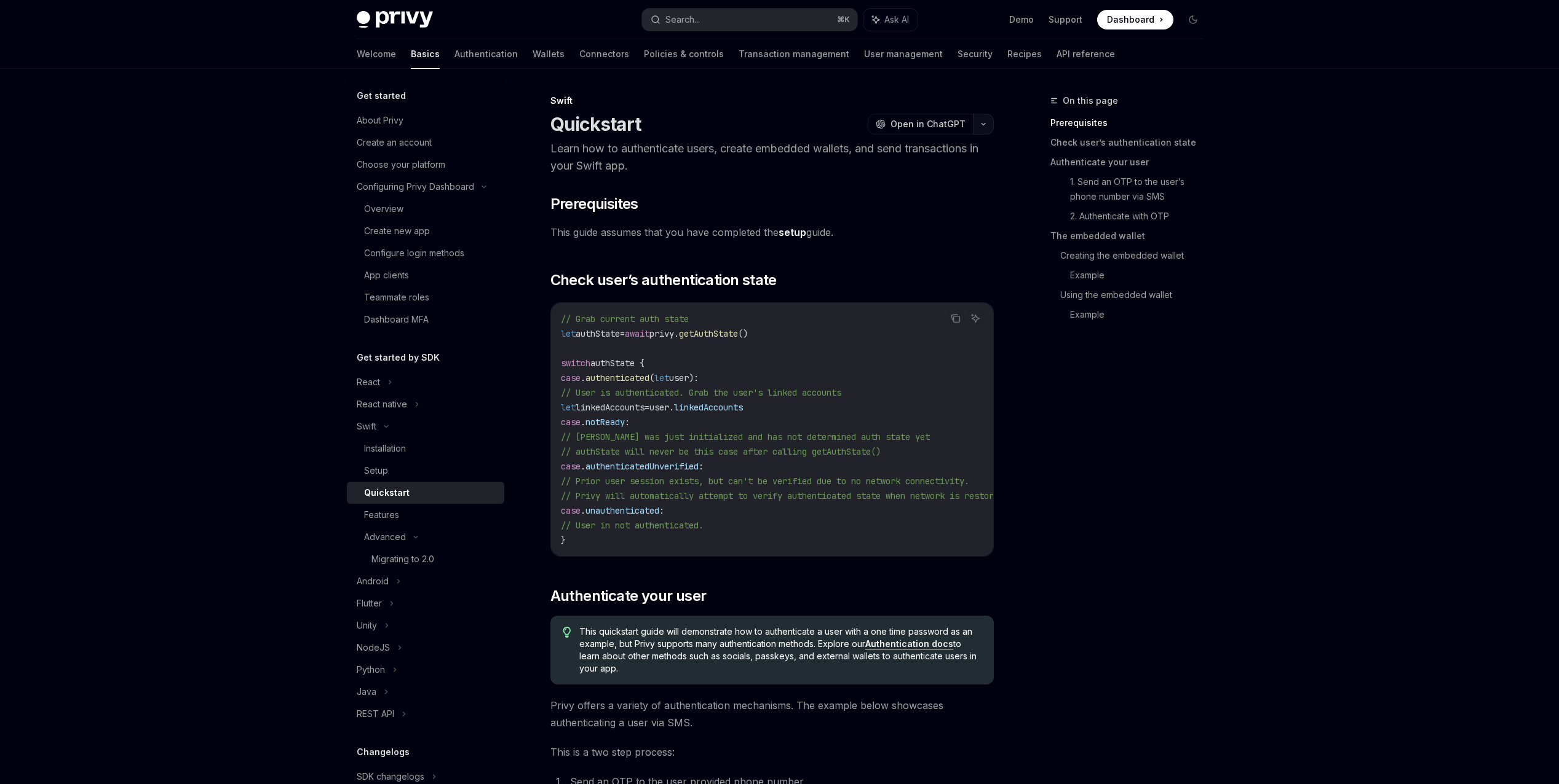
click at [982, 123] on icon "button" at bounding box center [983, 124] width 14 height 5
click at [904, 241] on div "View as Markdown" at bounding box center [912, 238] width 95 height 12
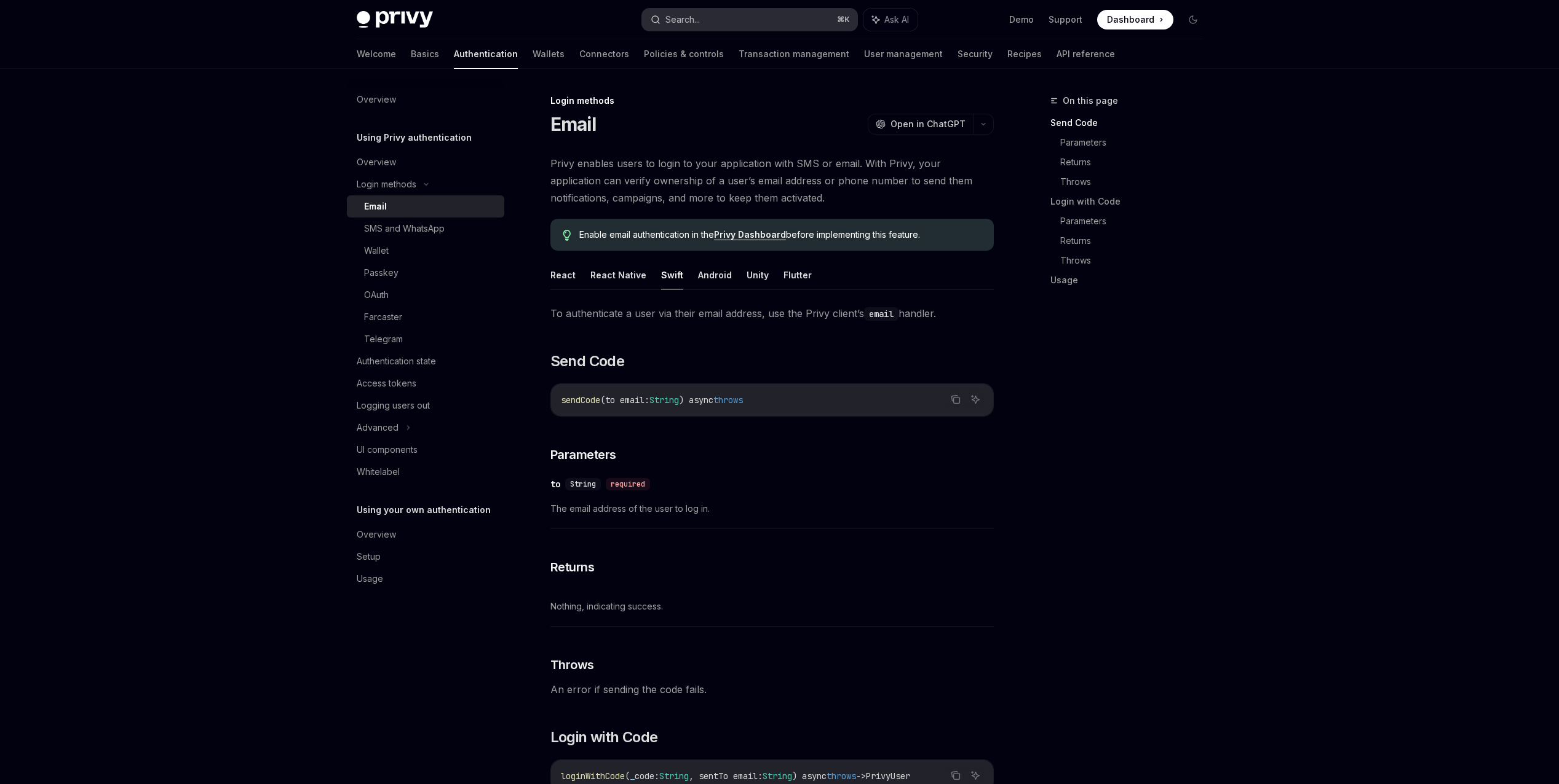
click at [690, 20] on div "Search..." at bounding box center [682, 20] width 34 height 14
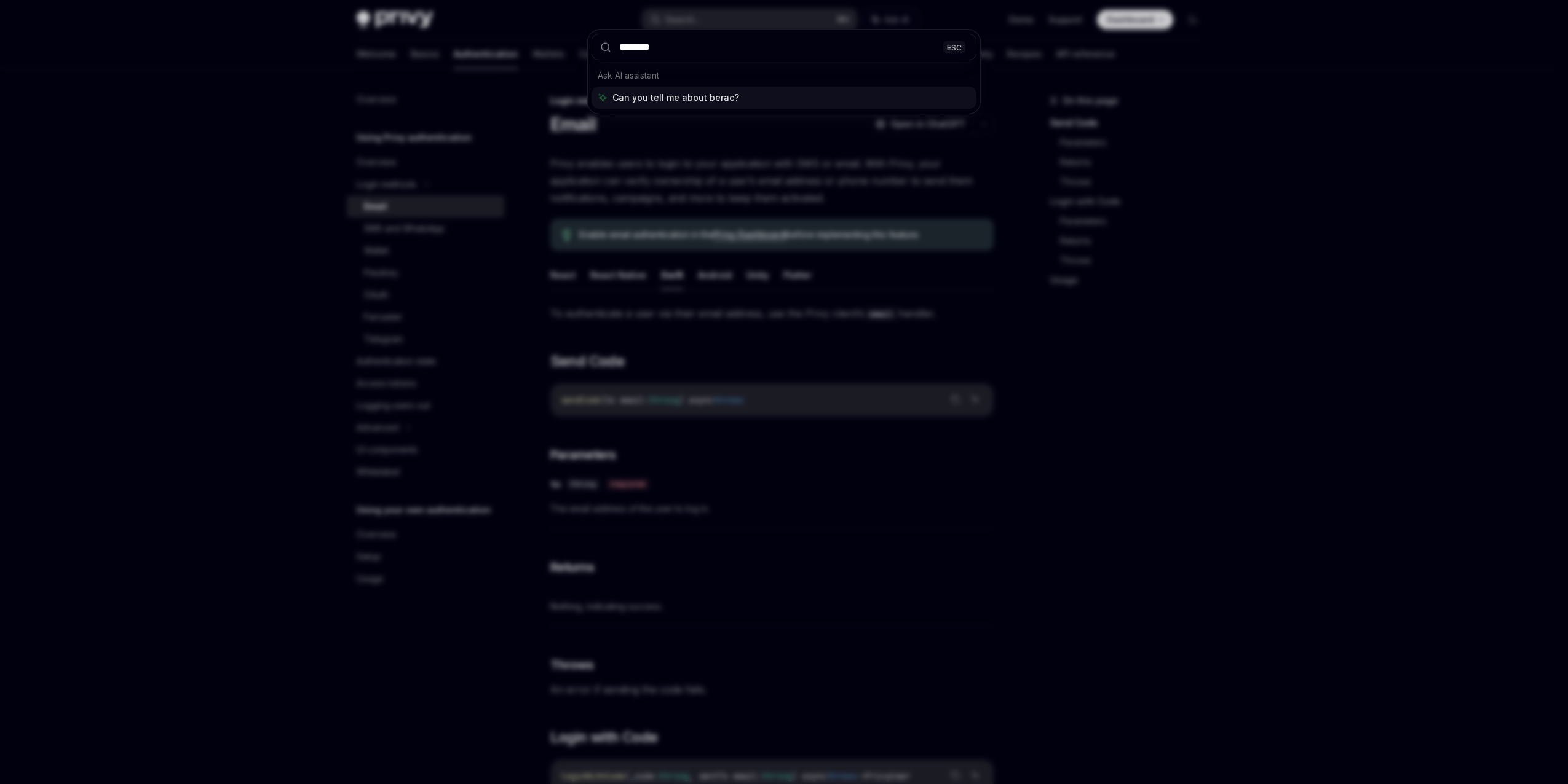
type input "*********"
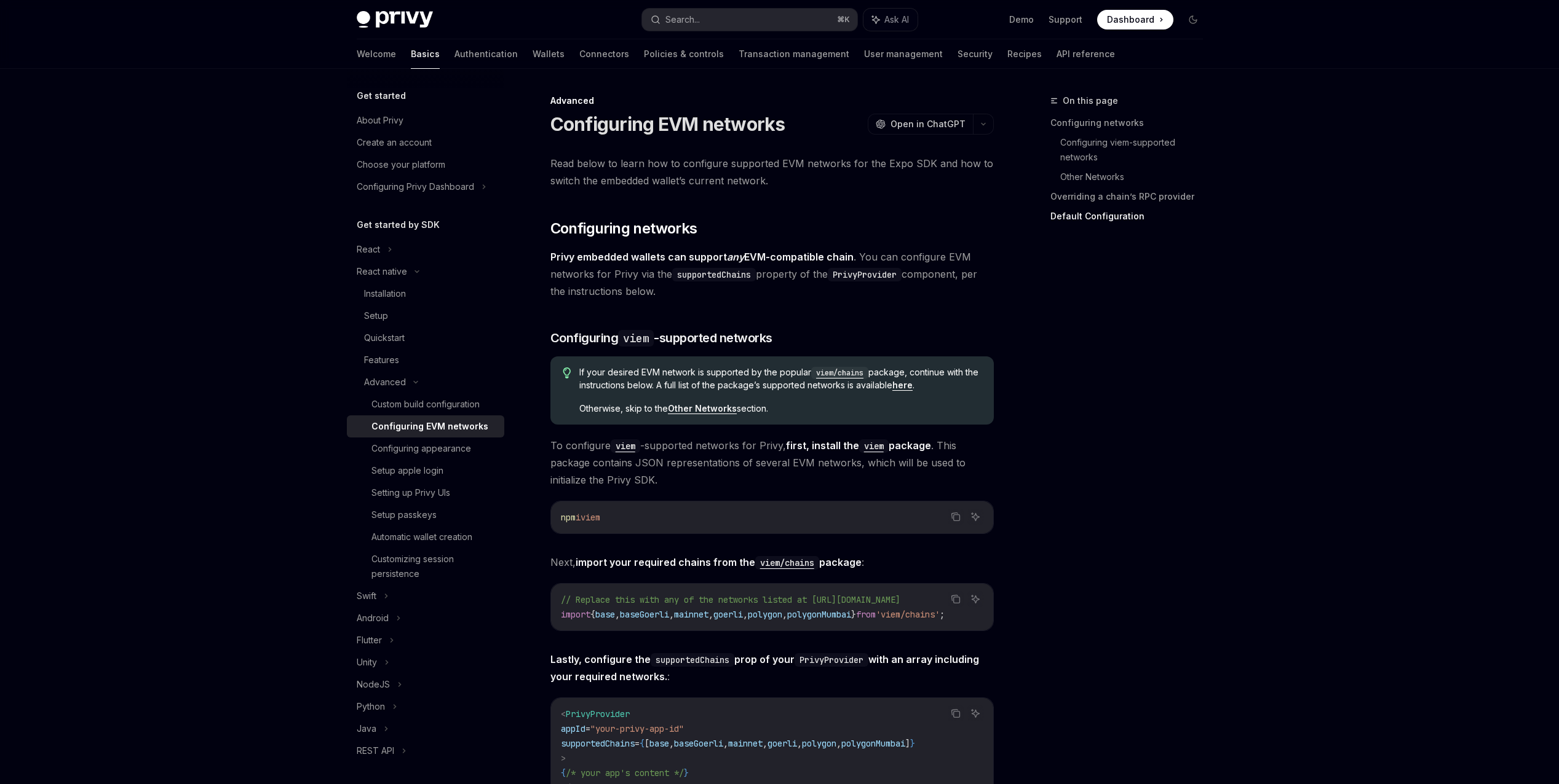
scroll to position [1409, 0]
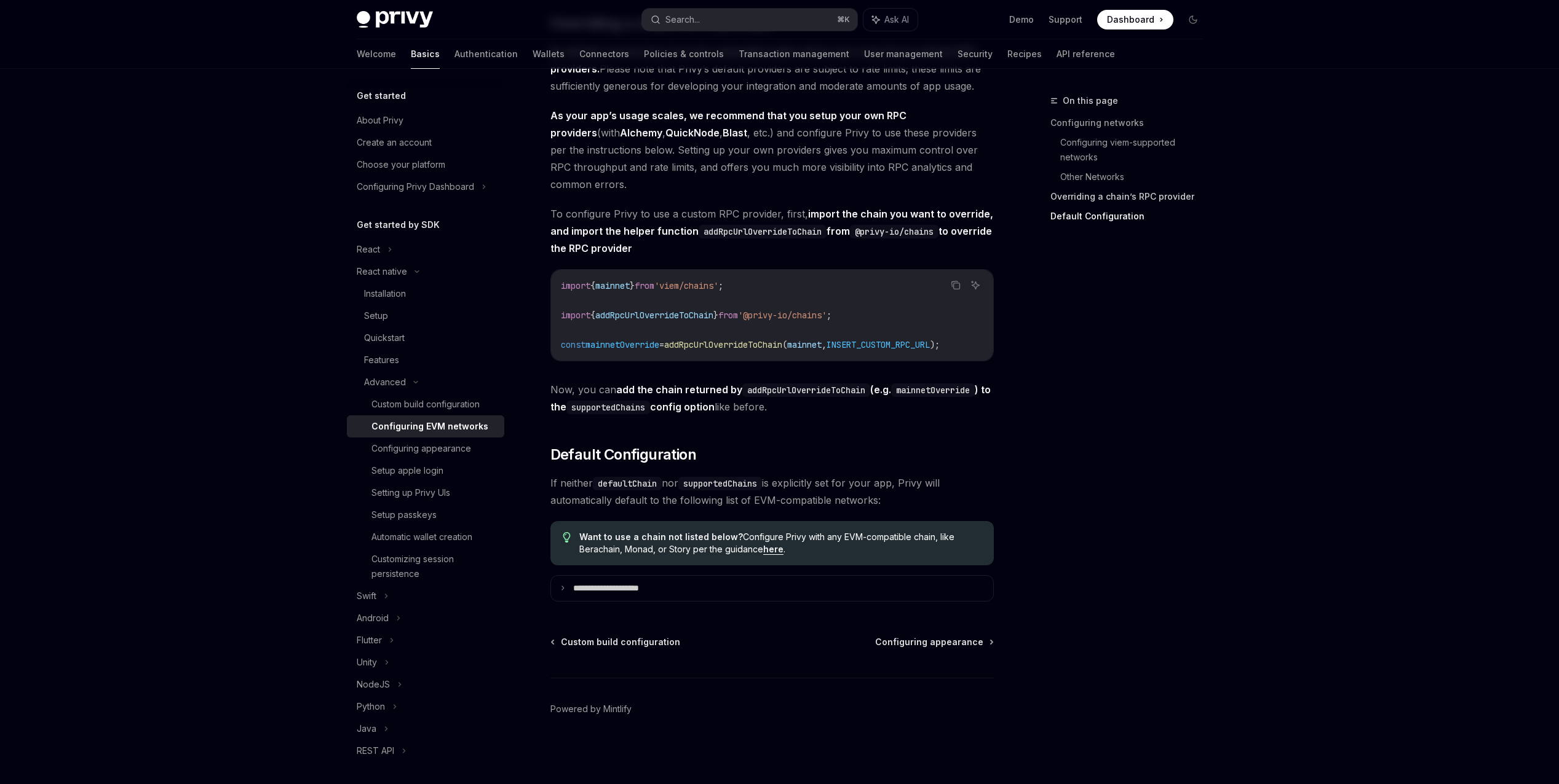
click at [1088, 197] on link "Overriding a chain’s RPC provider" at bounding box center [1131, 197] width 163 height 20
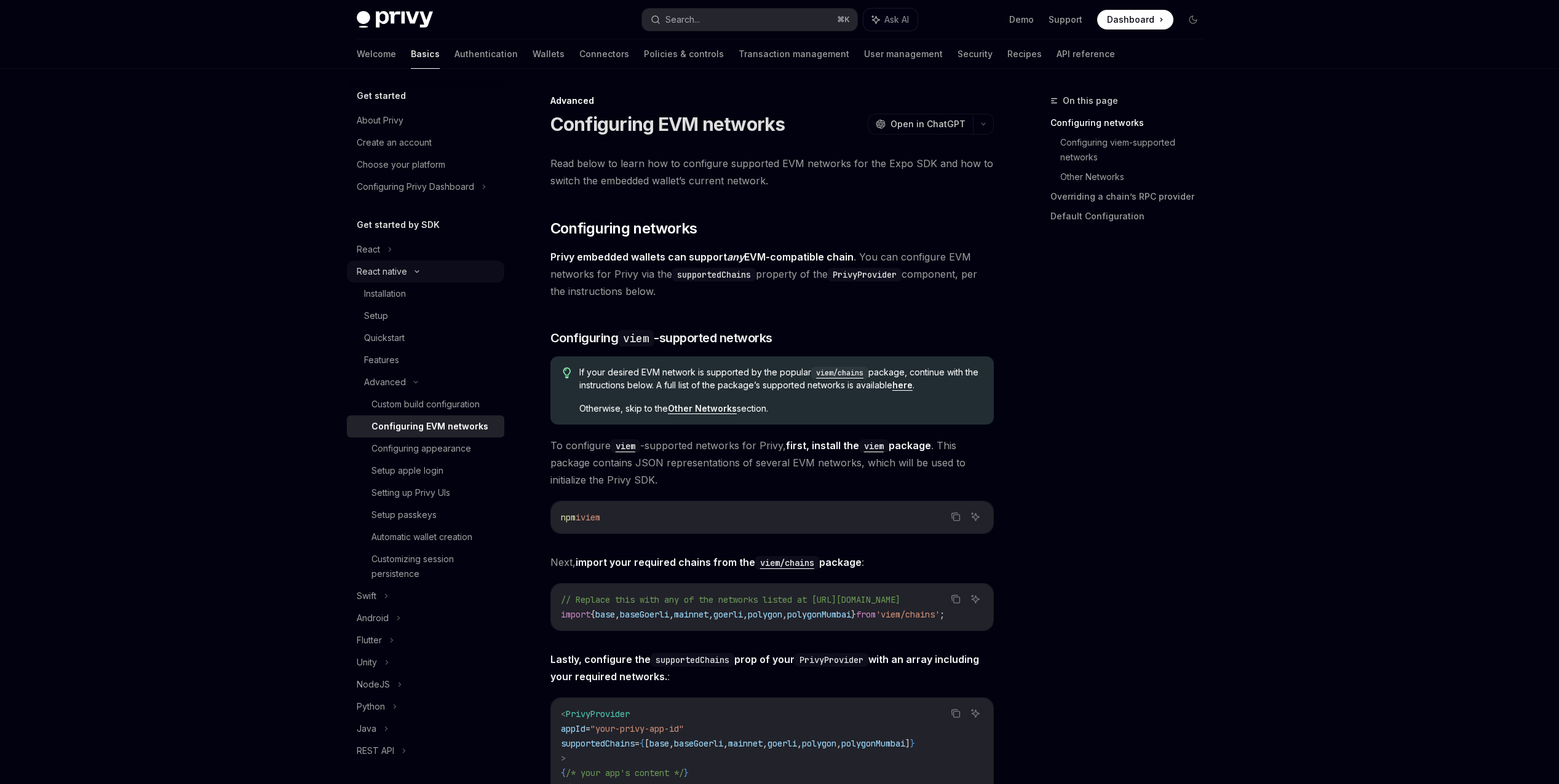
click at [384, 270] on div "React native" at bounding box center [382, 272] width 51 height 14
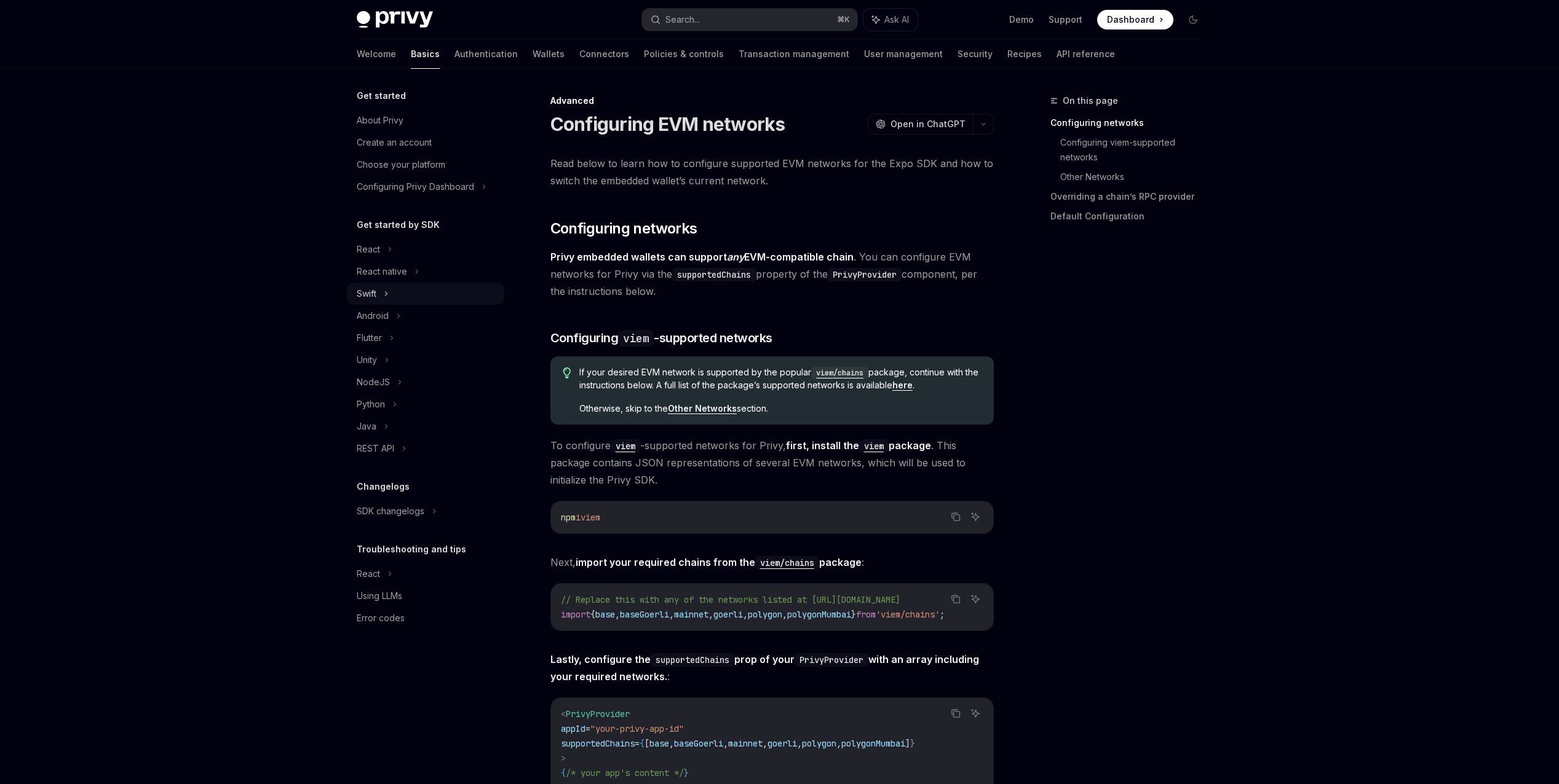
click at [376, 295] on div "Swift" at bounding box center [367, 293] width 20 height 14
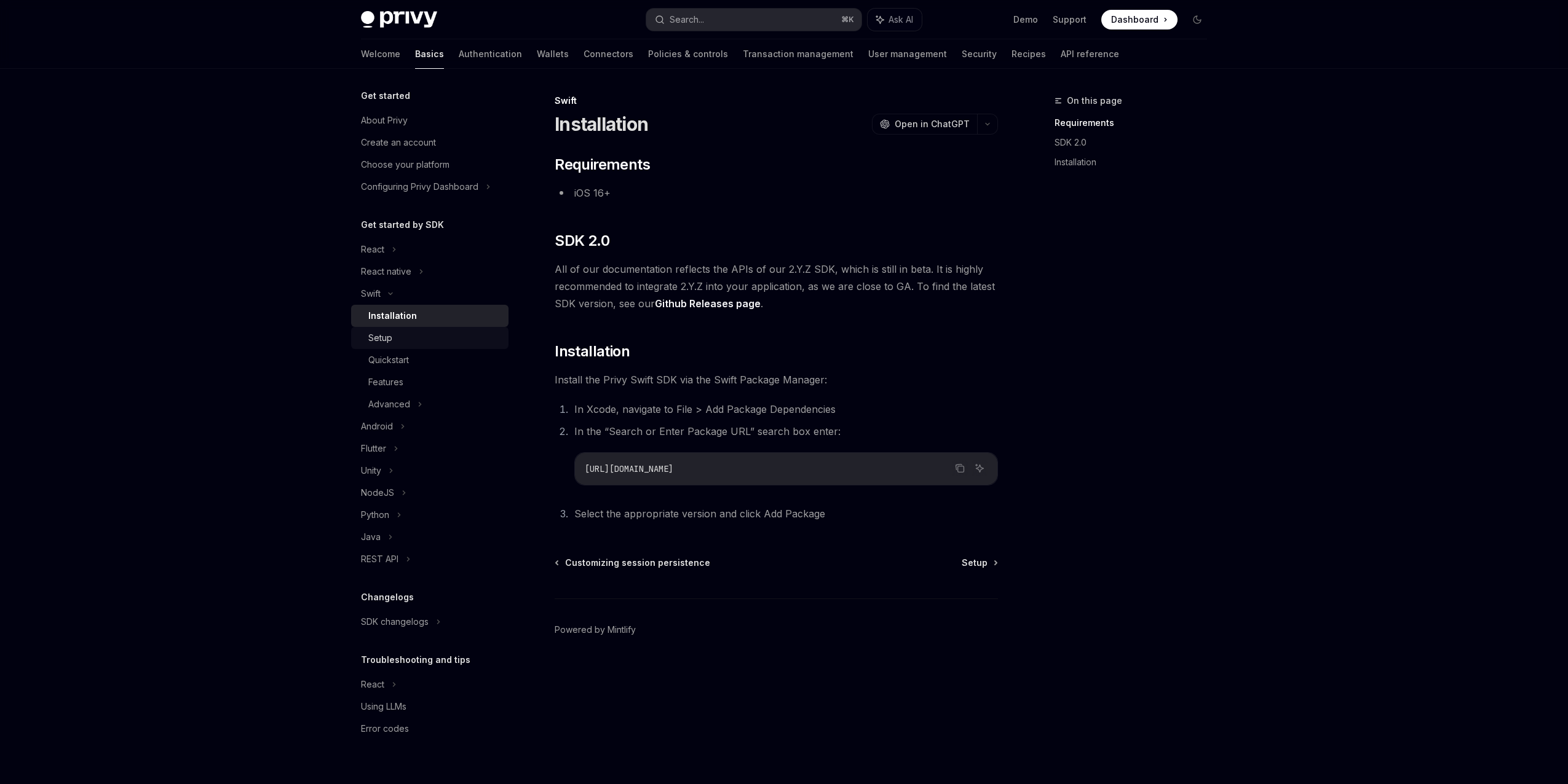
click at [382, 331] on div "Setup" at bounding box center [380, 338] width 24 height 14
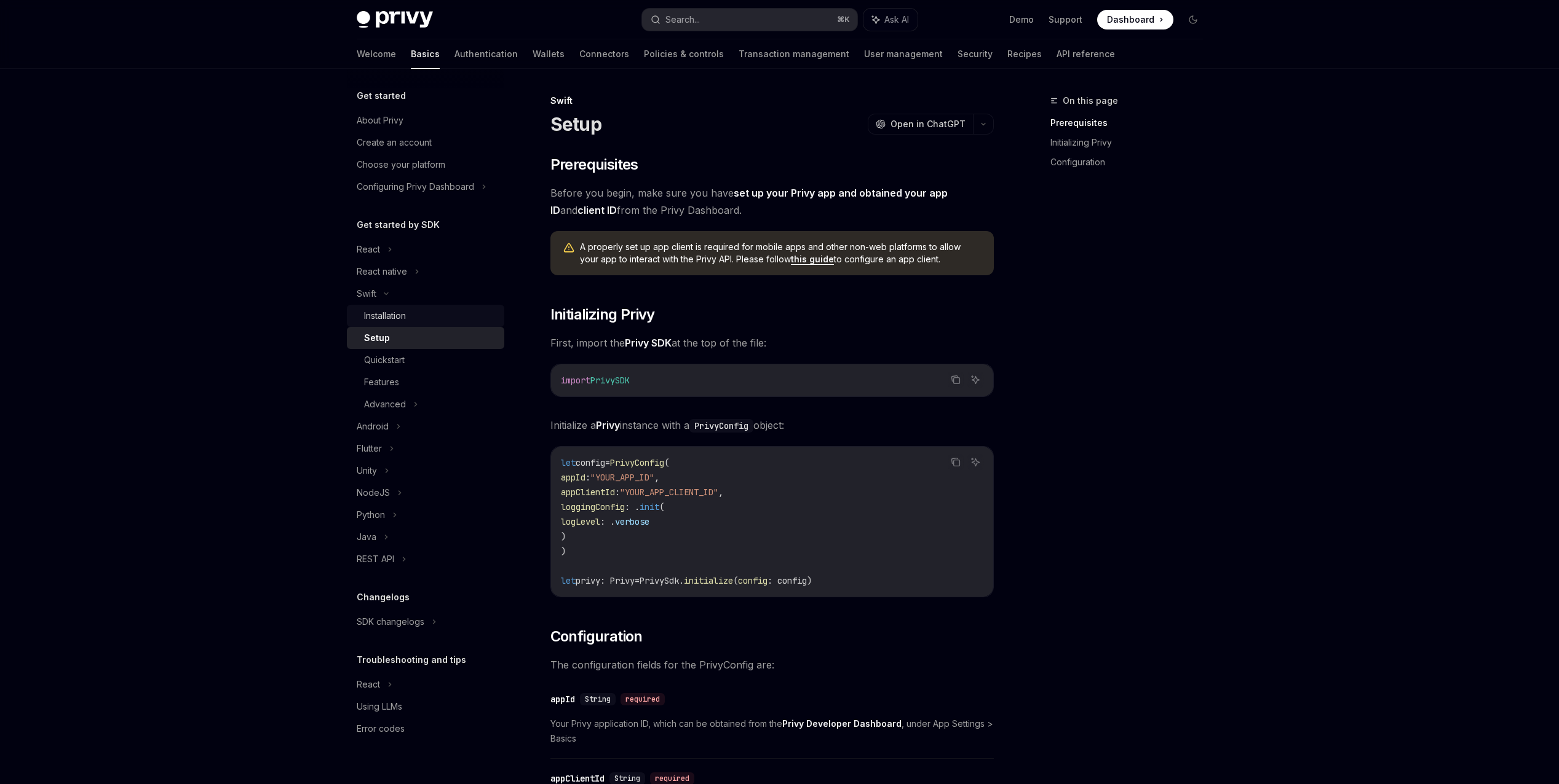
click at [378, 314] on div "Installation" at bounding box center [385, 316] width 42 height 14
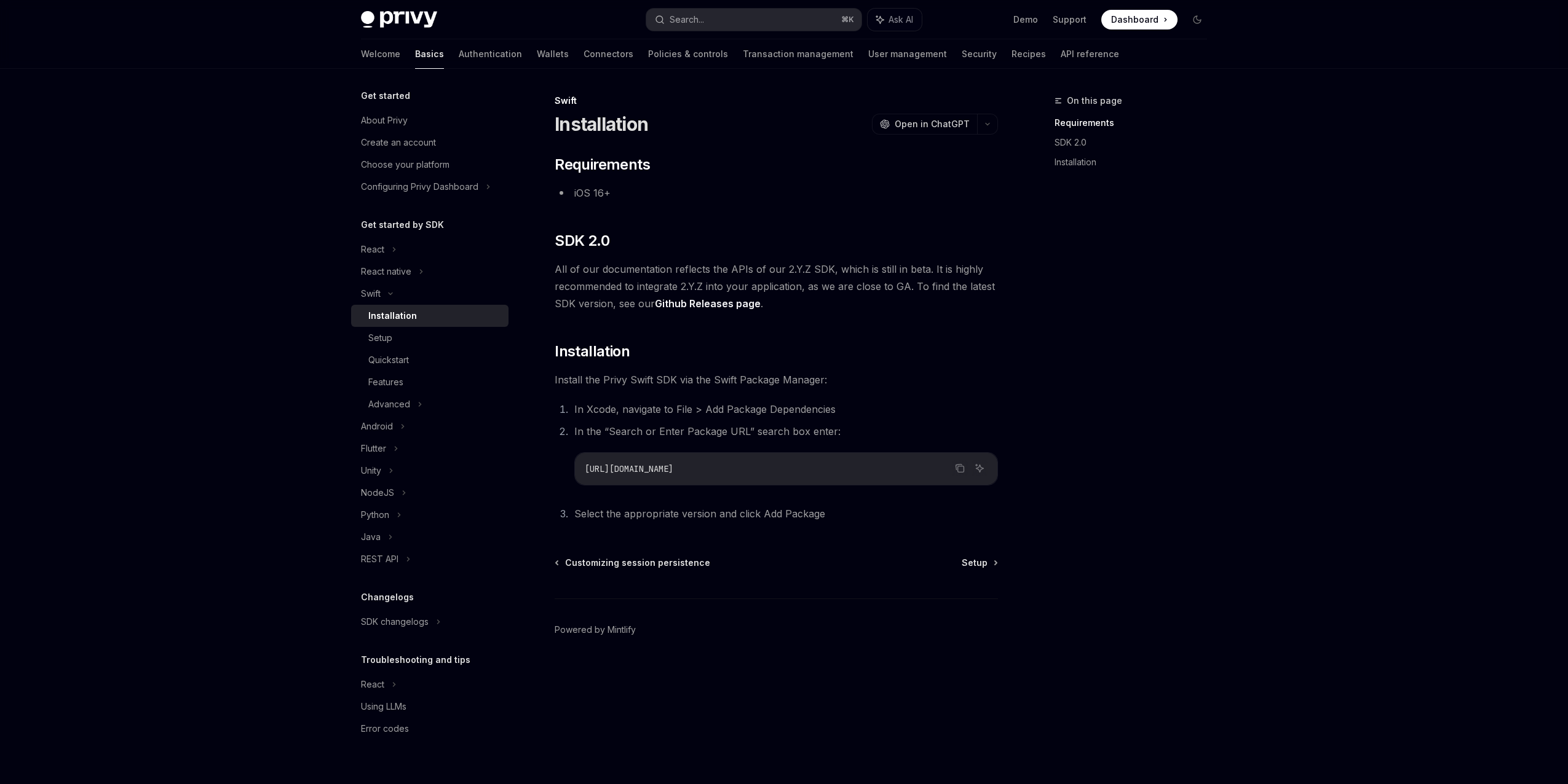
click at [697, 303] on link "Github Releases page" at bounding box center [707, 304] width 106 height 13
drag, startPoint x: 955, startPoint y: 467, endPoint x: 948, endPoint y: 617, distance: 150.2
click at [955, 467] on icon "Copy the contents from the code block" at bounding box center [959, 468] width 10 height 10
click at [1083, 141] on link "SDK 2.0" at bounding box center [1135, 143] width 163 height 20
click at [370, 337] on div "Setup" at bounding box center [380, 338] width 24 height 14
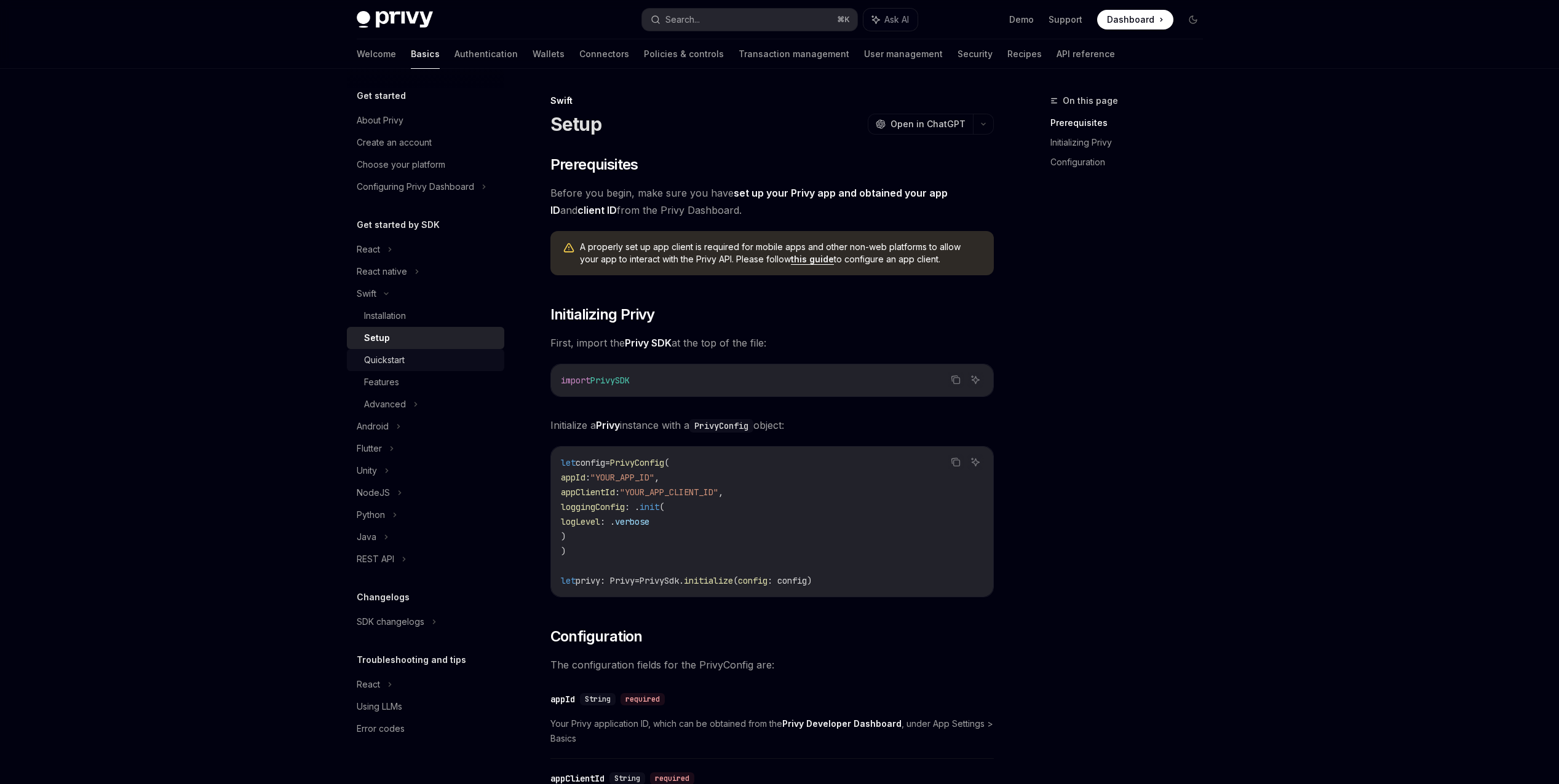
click at [403, 362] on div "Quickstart" at bounding box center [384, 360] width 41 height 14
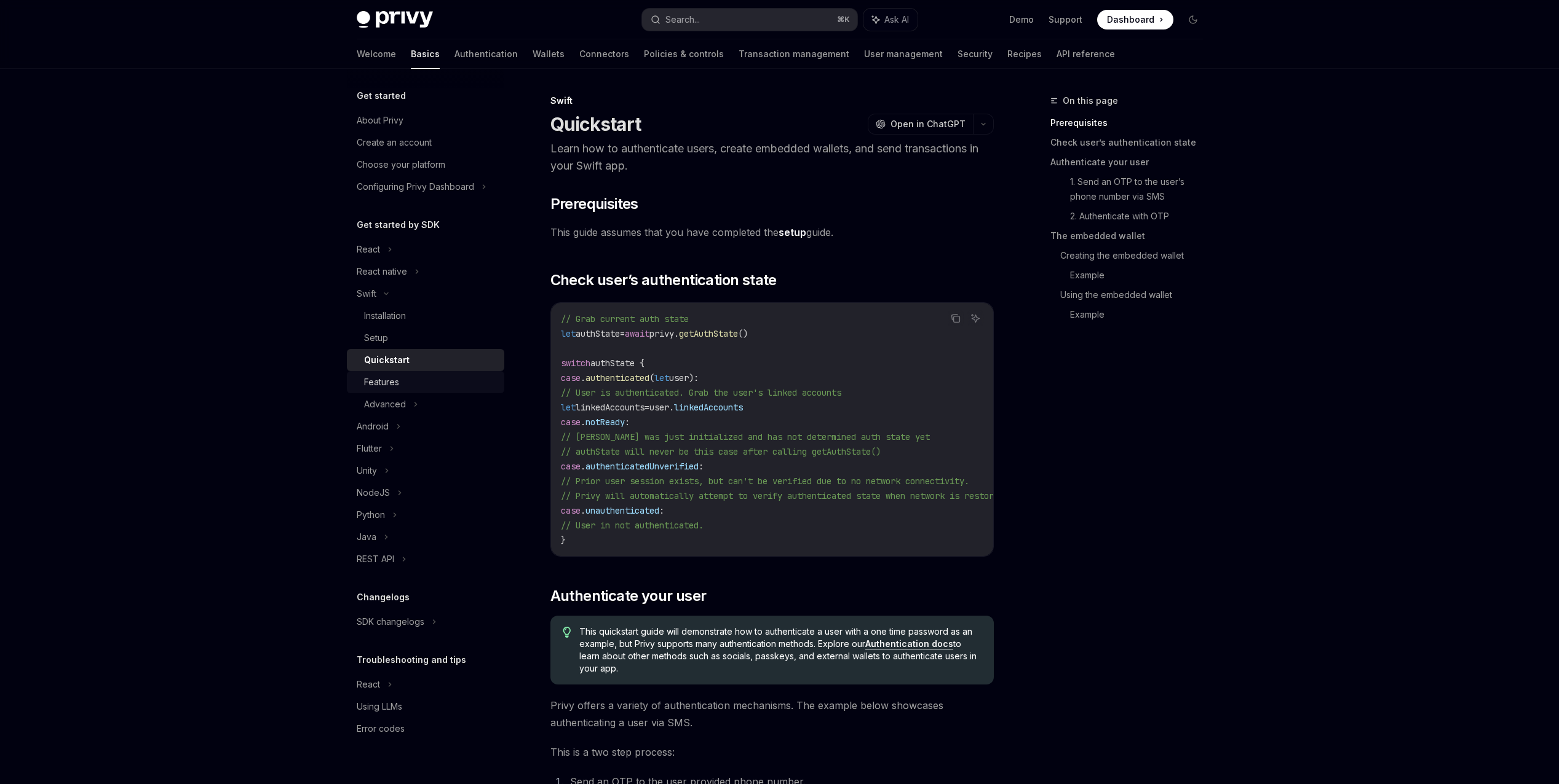
click at [395, 389] on div "Features" at bounding box center [381, 382] width 35 height 14
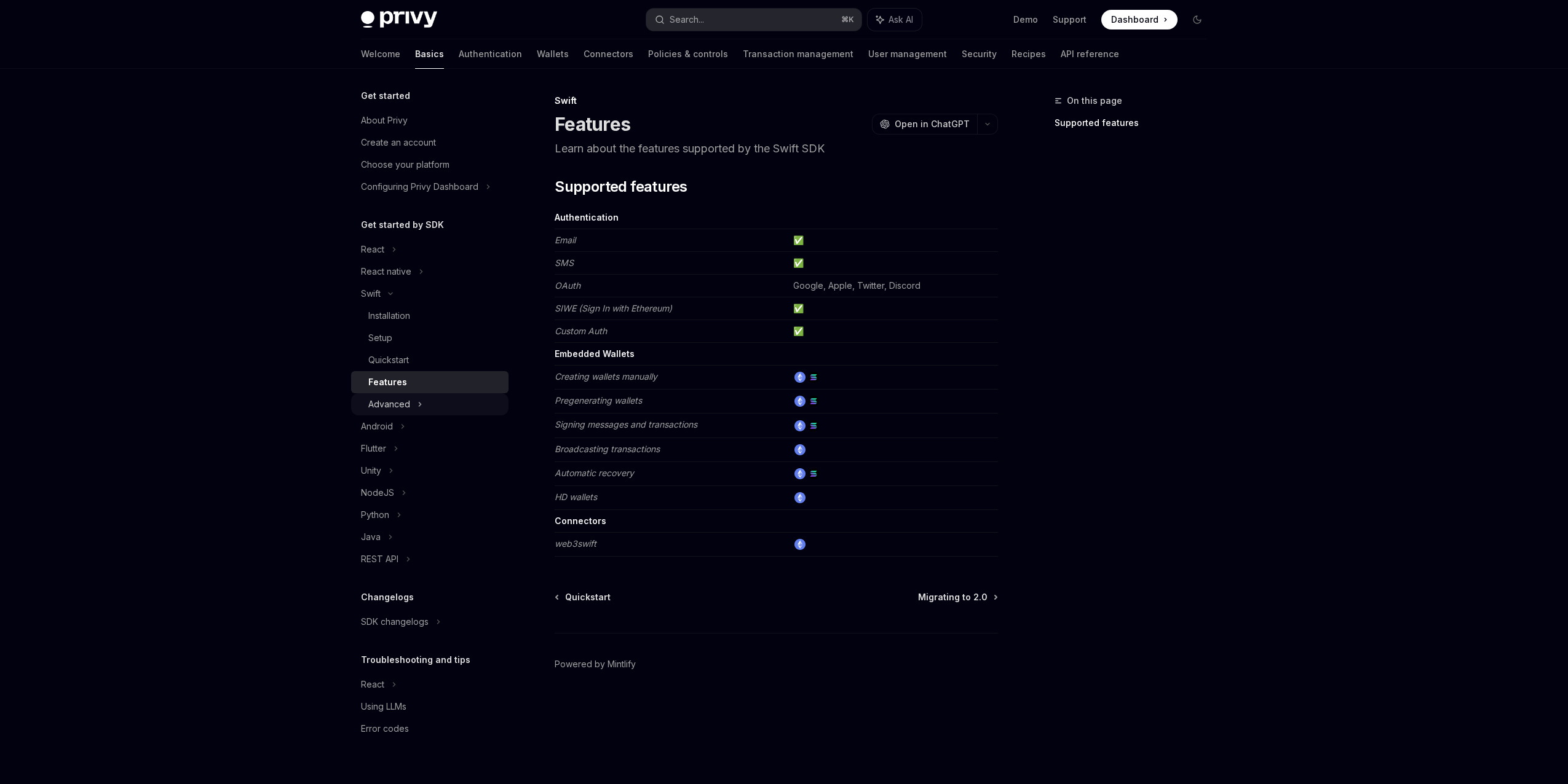
click at [440, 404] on div "Advanced" at bounding box center [430, 404] width 157 height 22
type textarea "*"
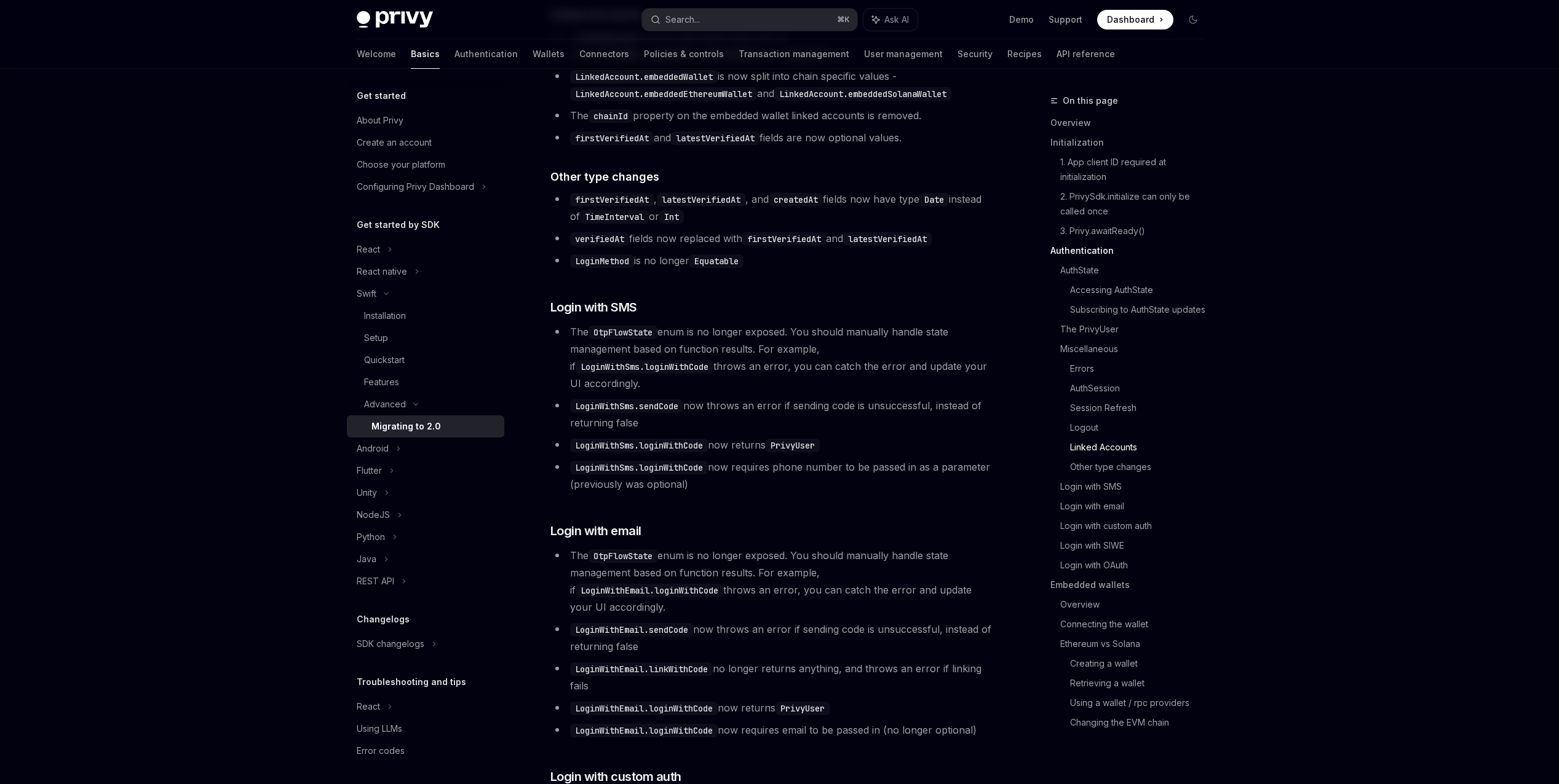
scroll to position [2762, 0]
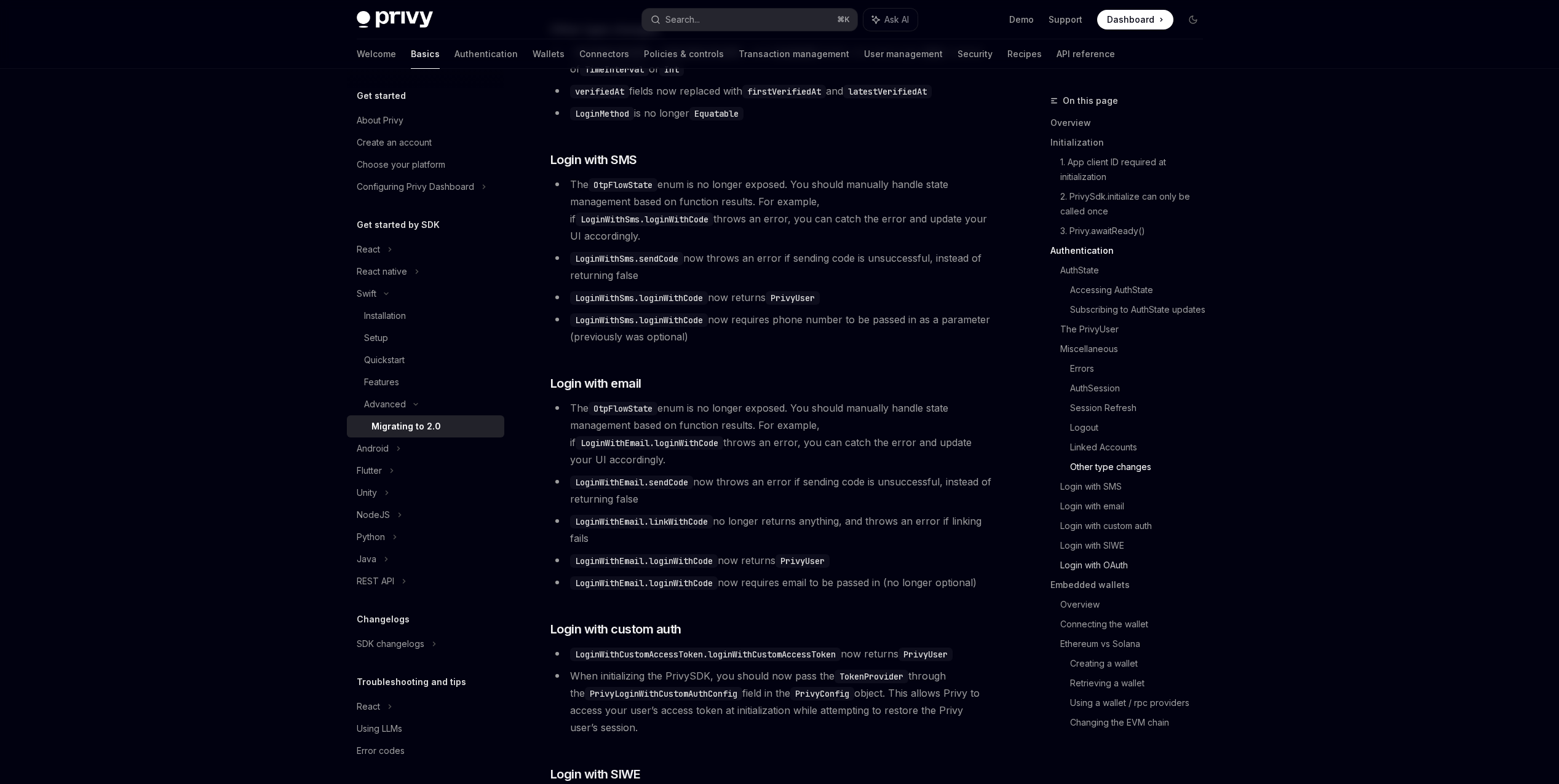
click at [1123, 568] on link "Login with OAuth" at bounding box center [1137, 566] width 153 height 20
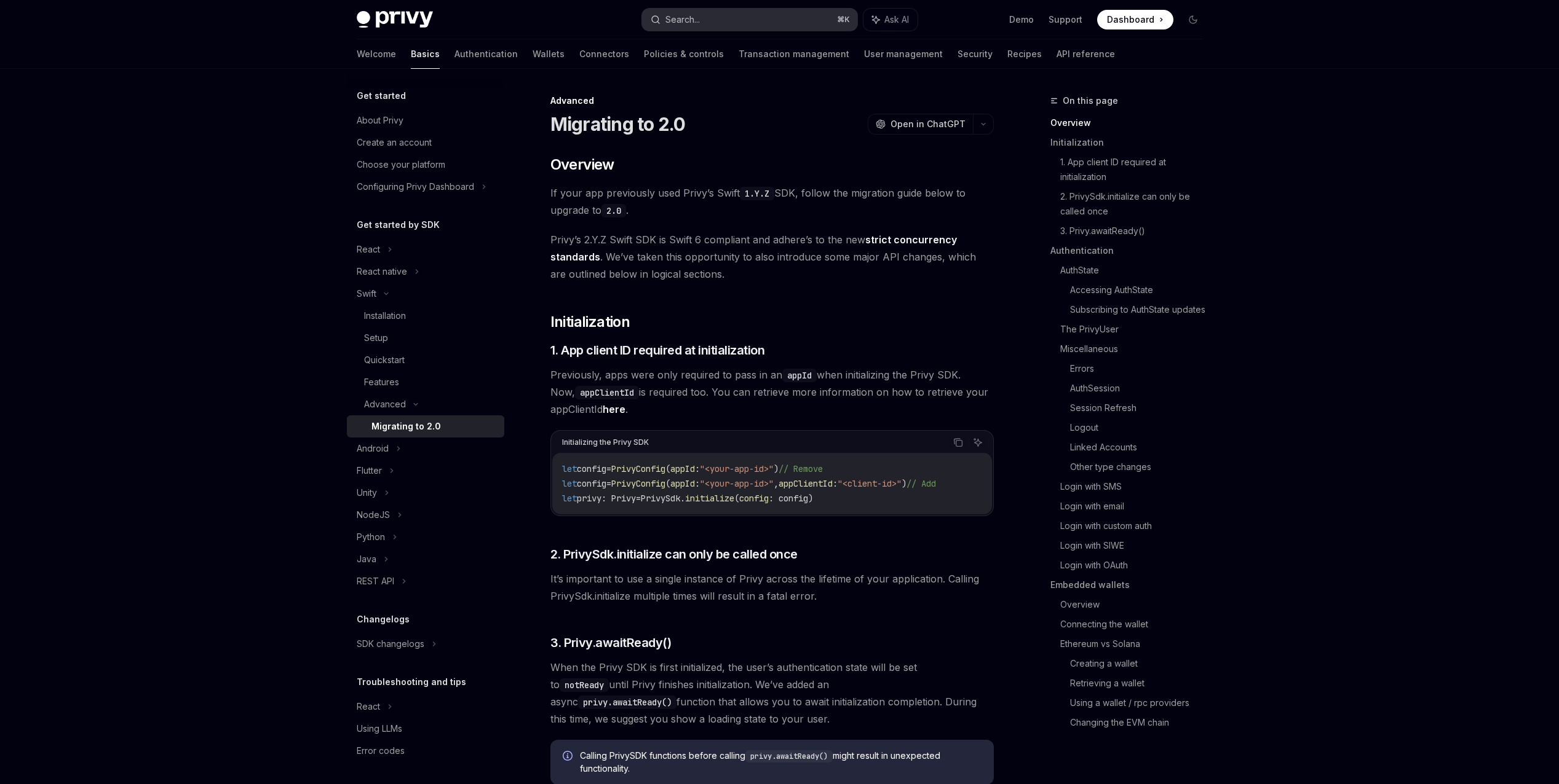
click at [690, 26] on div "Search..." at bounding box center [682, 20] width 34 height 14
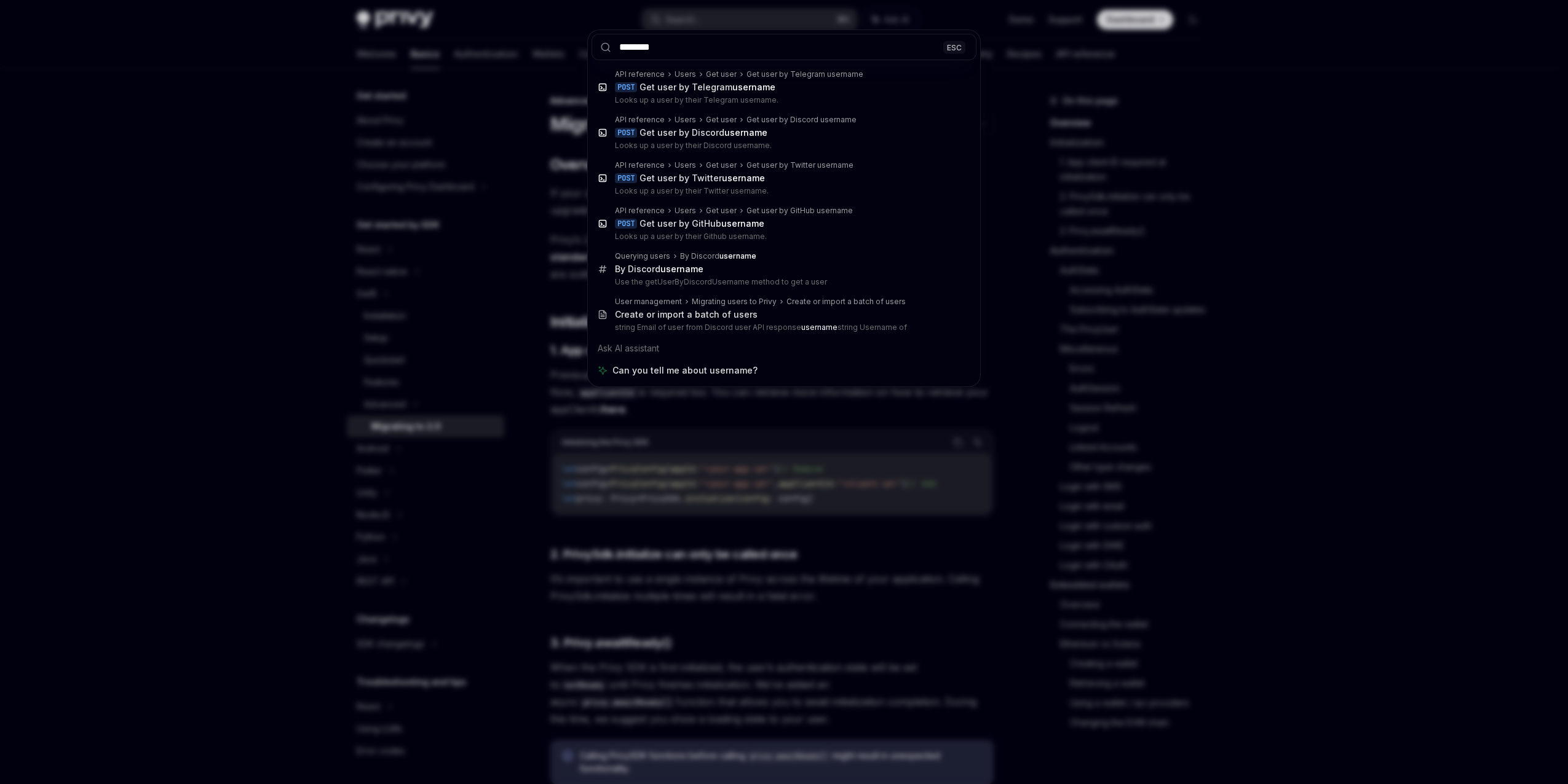
type input "********"
drag, startPoint x: 865, startPoint y: 654, endPoint x: 927, endPoint y: 693, distance: 73.2
click at [866, 654] on div "******** ESC API reference Users Get user Get user by Telegram username POST Ge…" at bounding box center [784, 392] width 1568 height 784
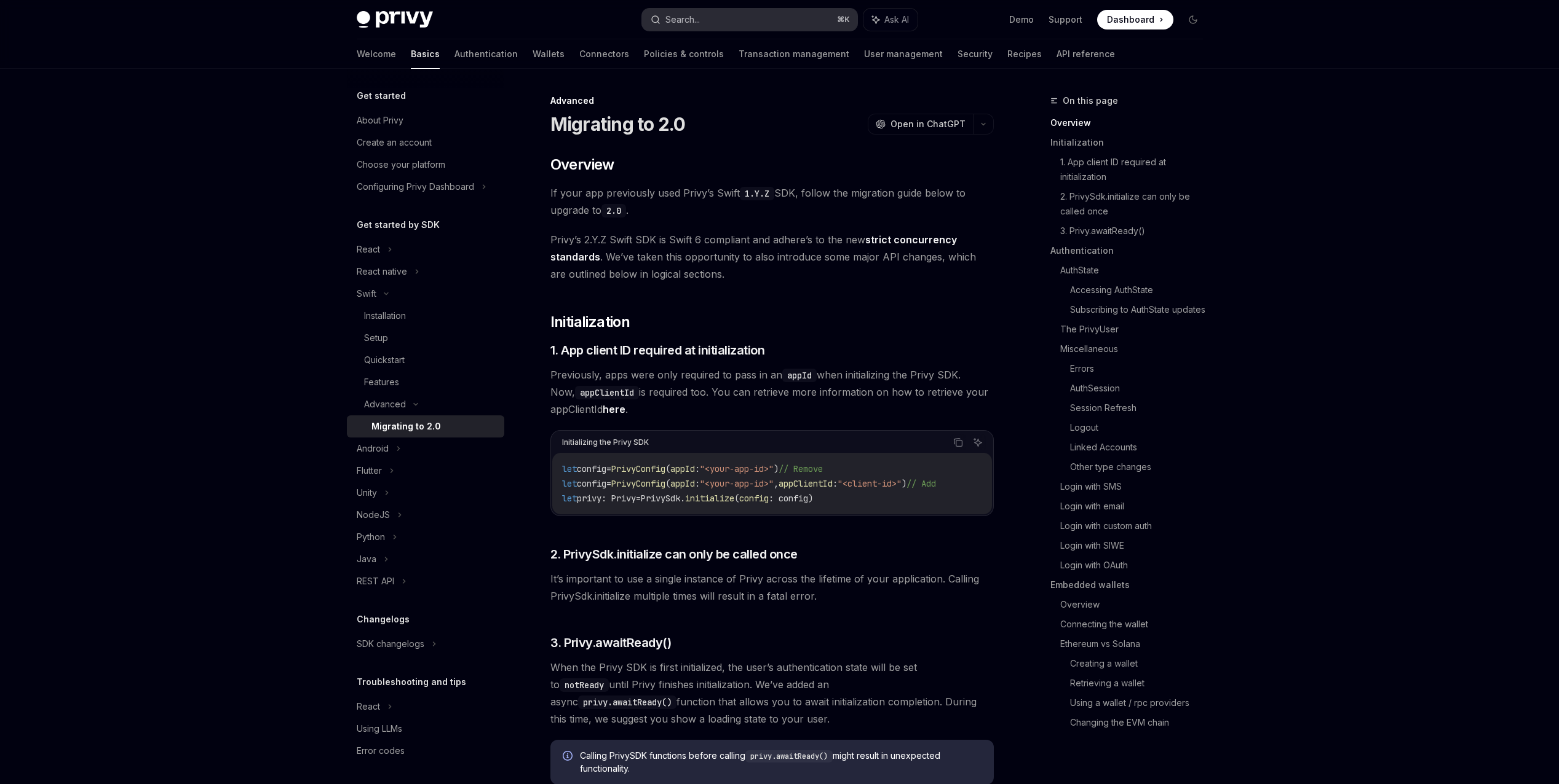
click at [686, 22] on div "Search..." at bounding box center [682, 20] width 34 height 14
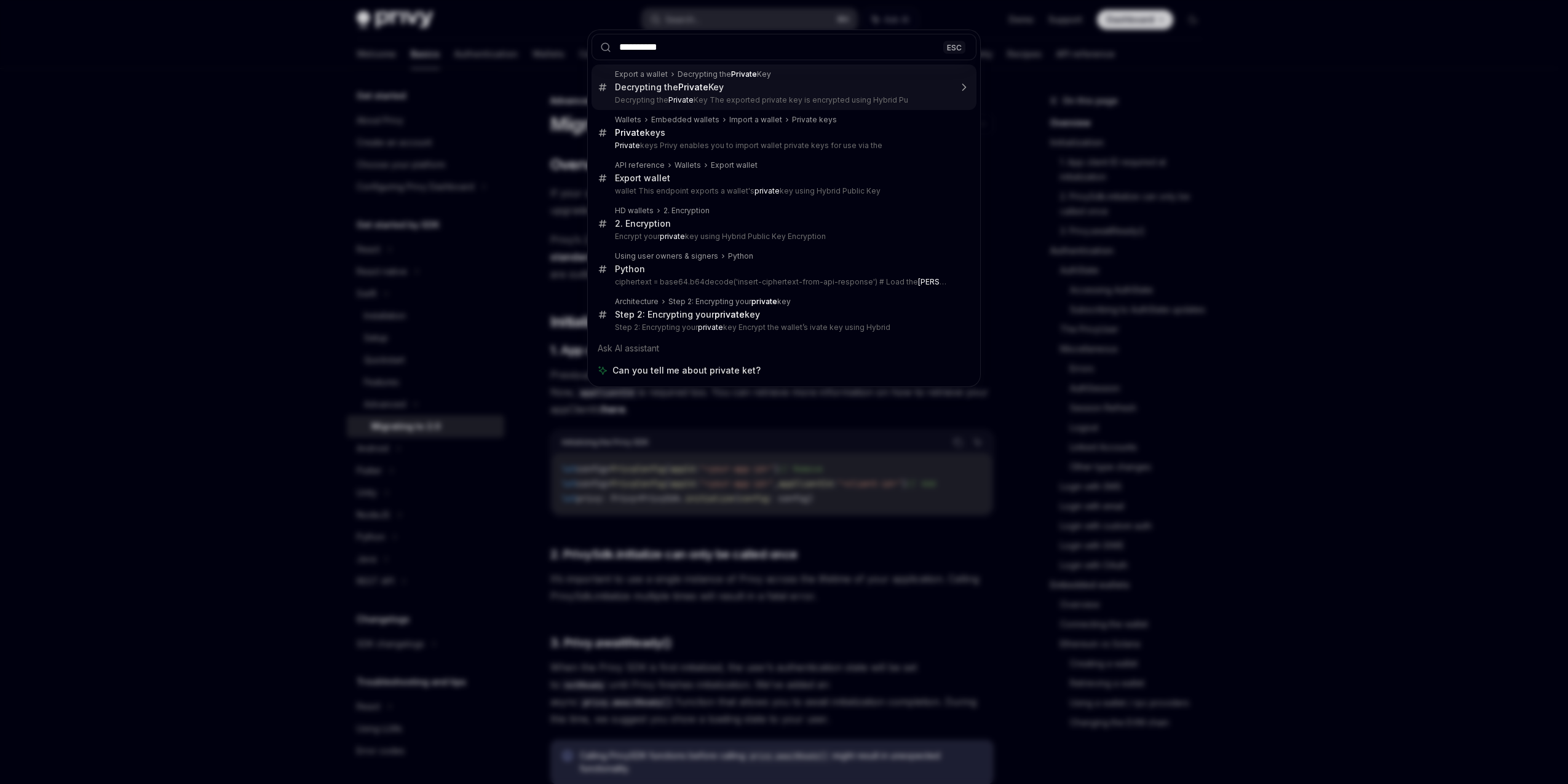
type input "**********"
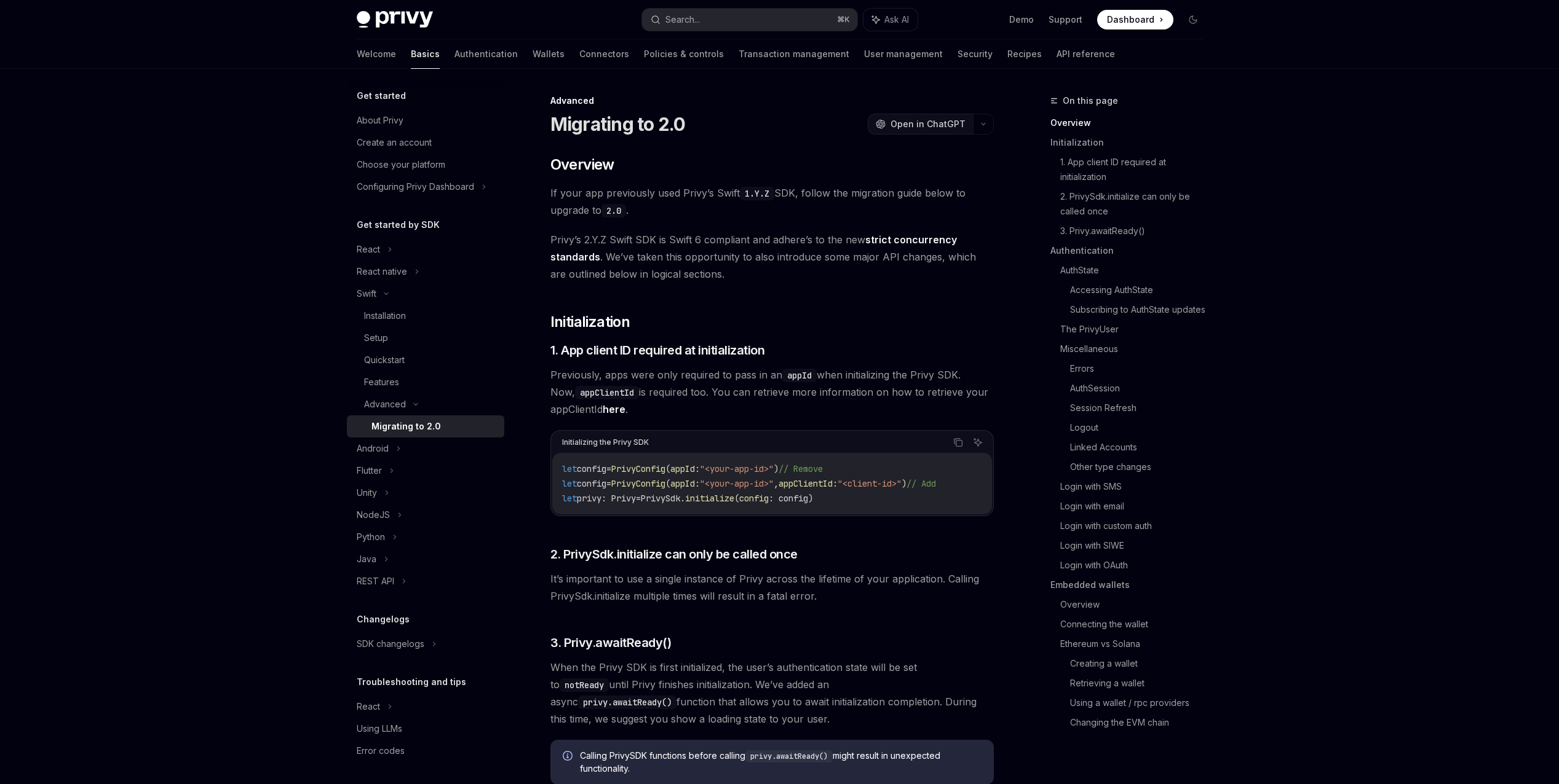
type textarea "*"
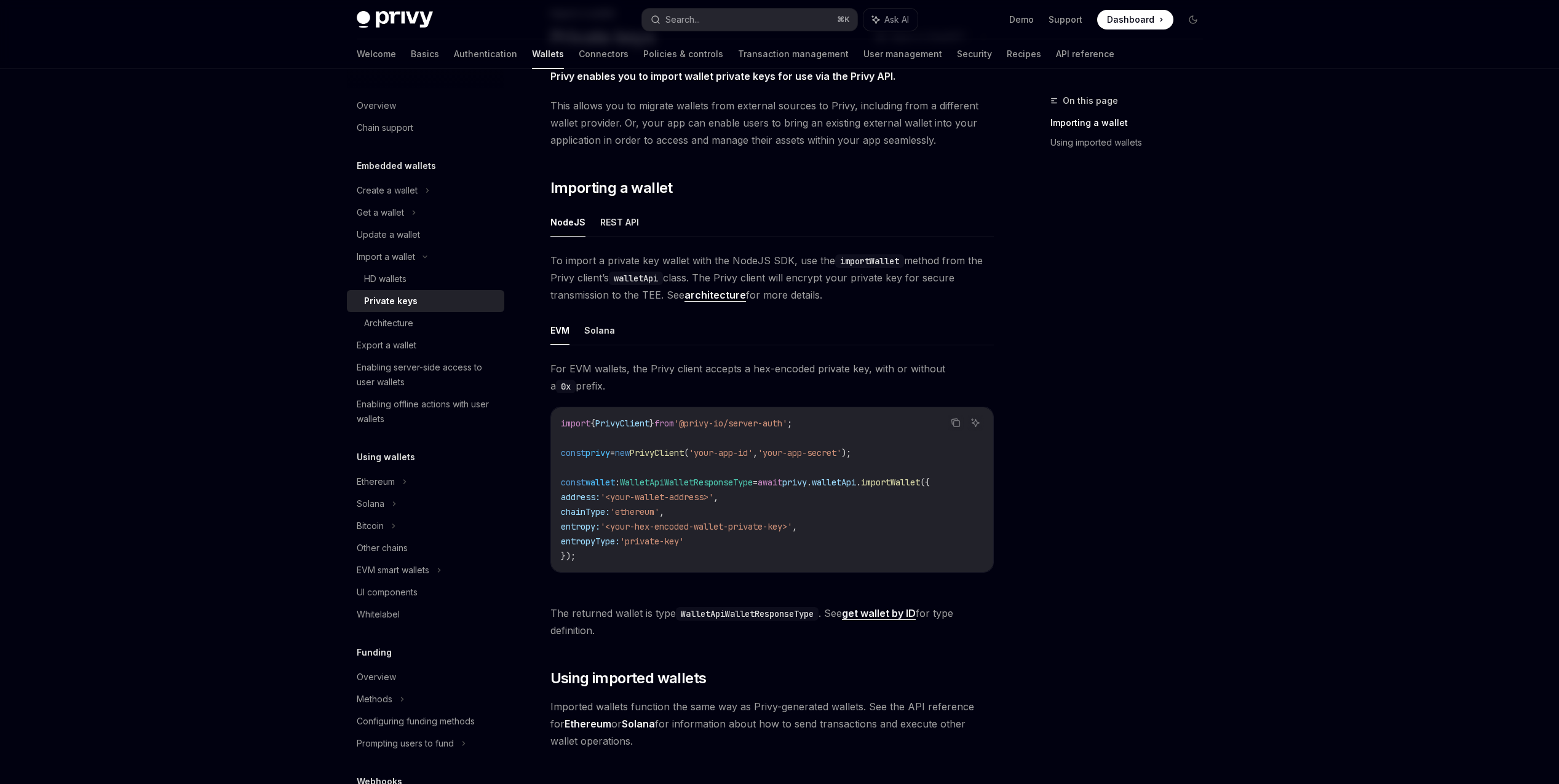
scroll to position [136, 0]
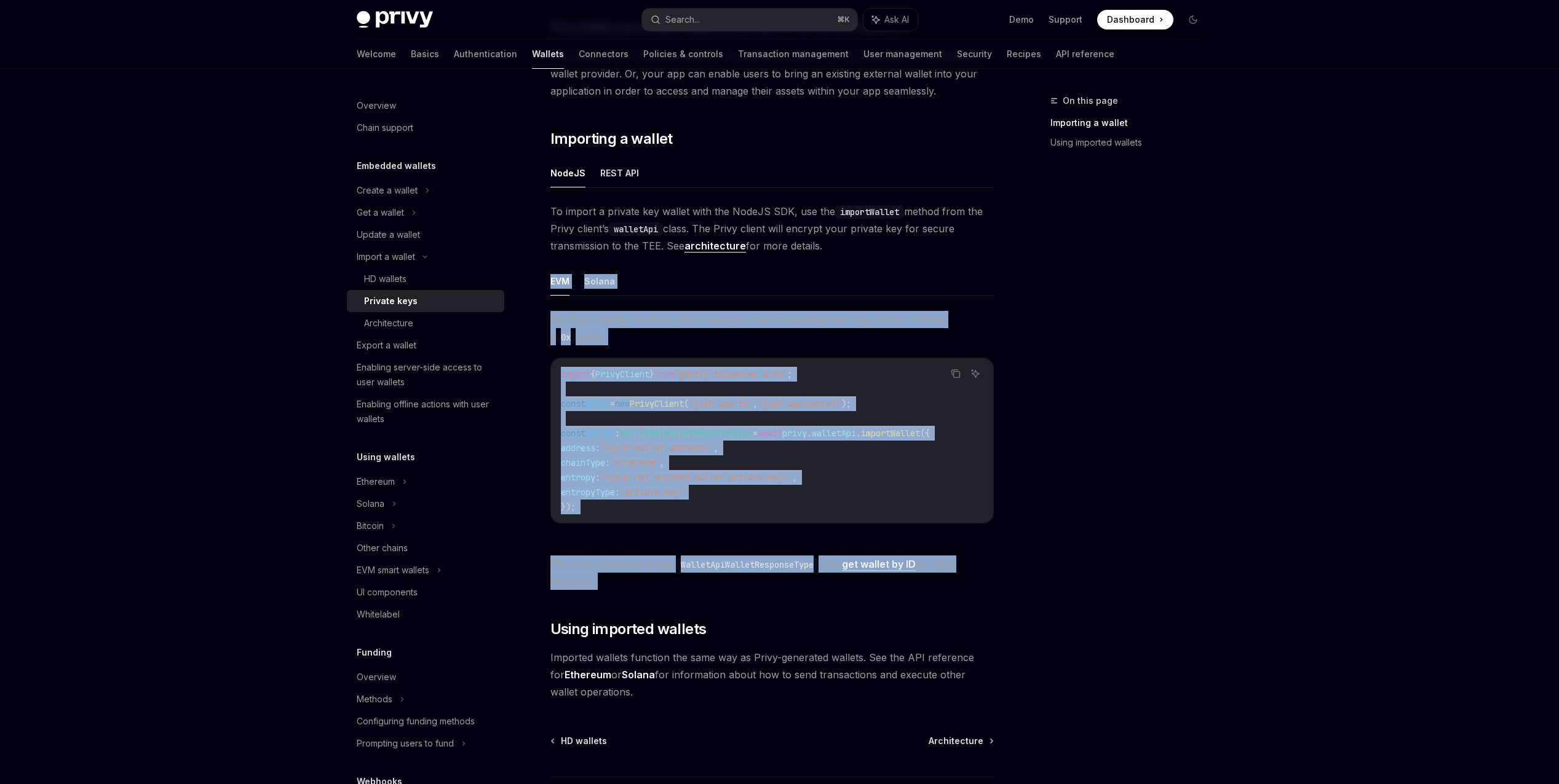
drag, startPoint x: 540, startPoint y: 272, endPoint x: 811, endPoint y: 608, distance: 431.7
click at [811, 608] on div "Import a wallet Private keys OpenAI Open in ChatGPT OpenAI Open in ChatGPT Priv…" at bounding box center [657, 420] width 679 height 926
copy div "EVM Solana For EVM wallets, the Privy client accepts a hex-encoded private key,…"
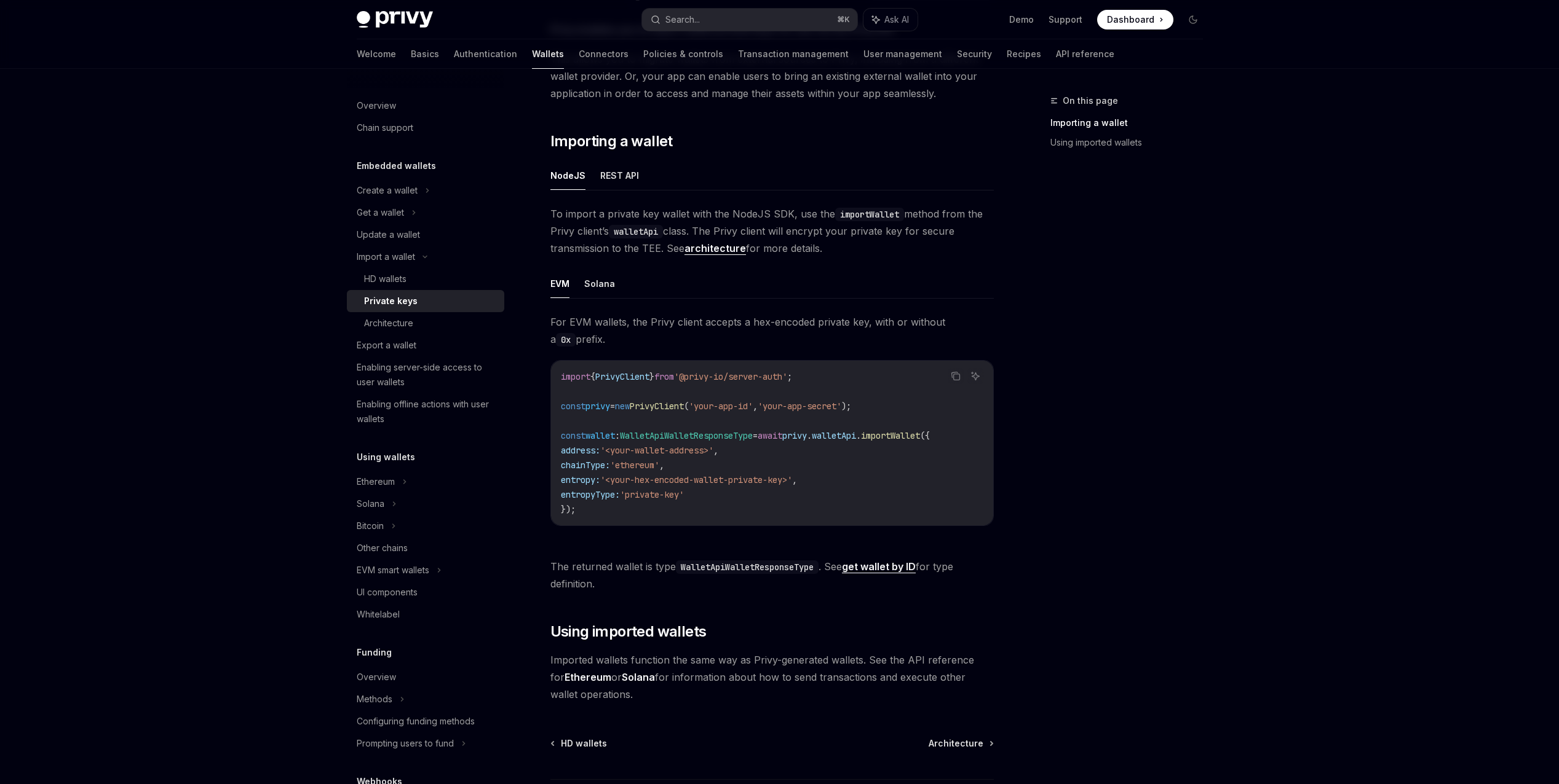
click at [732, 222] on span "To import a private key wallet with the NodeJS SDK, use the importWallet method…" at bounding box center [772, 231] width 444 height 51
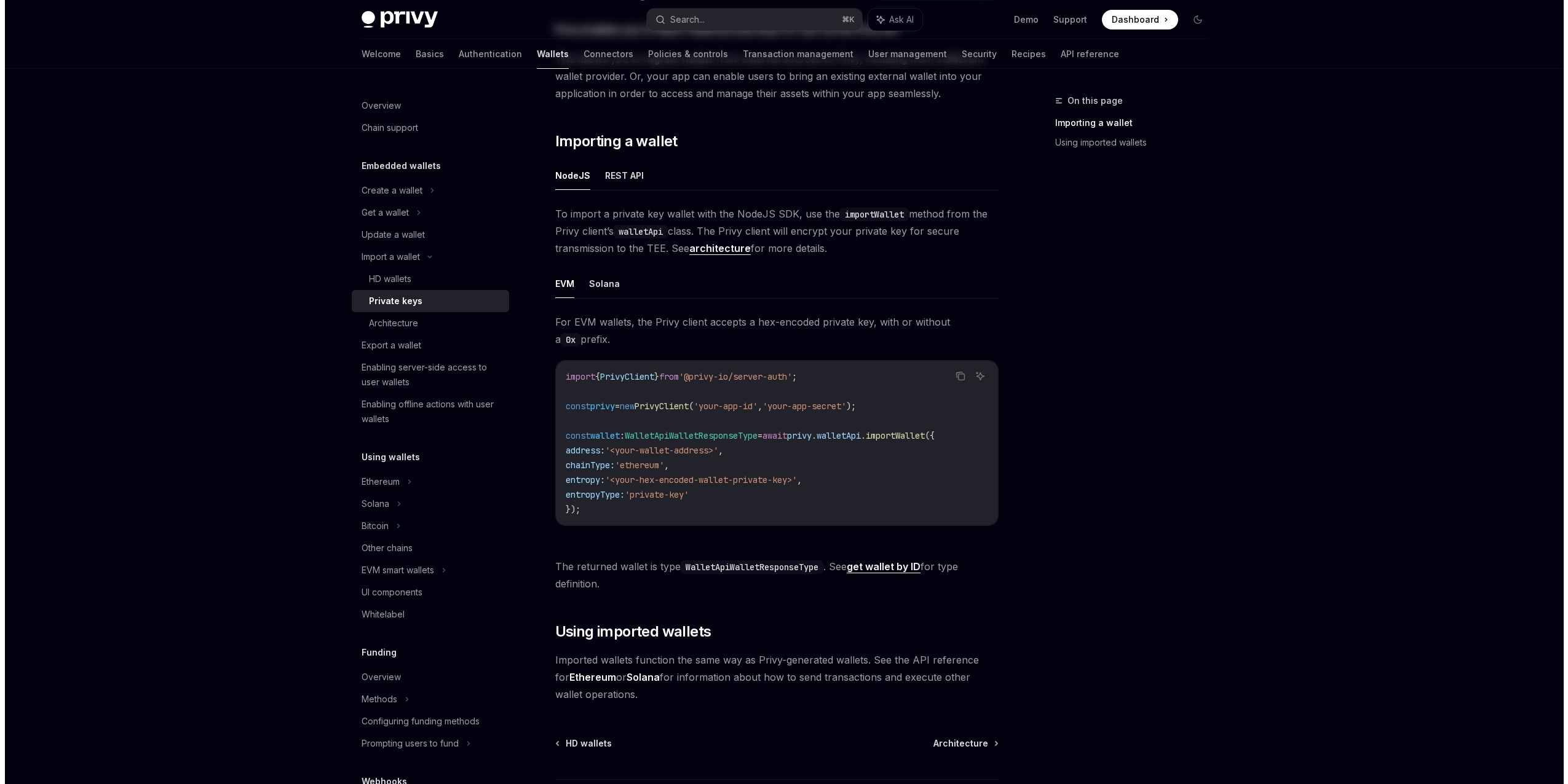
scroll to position [0, 0]
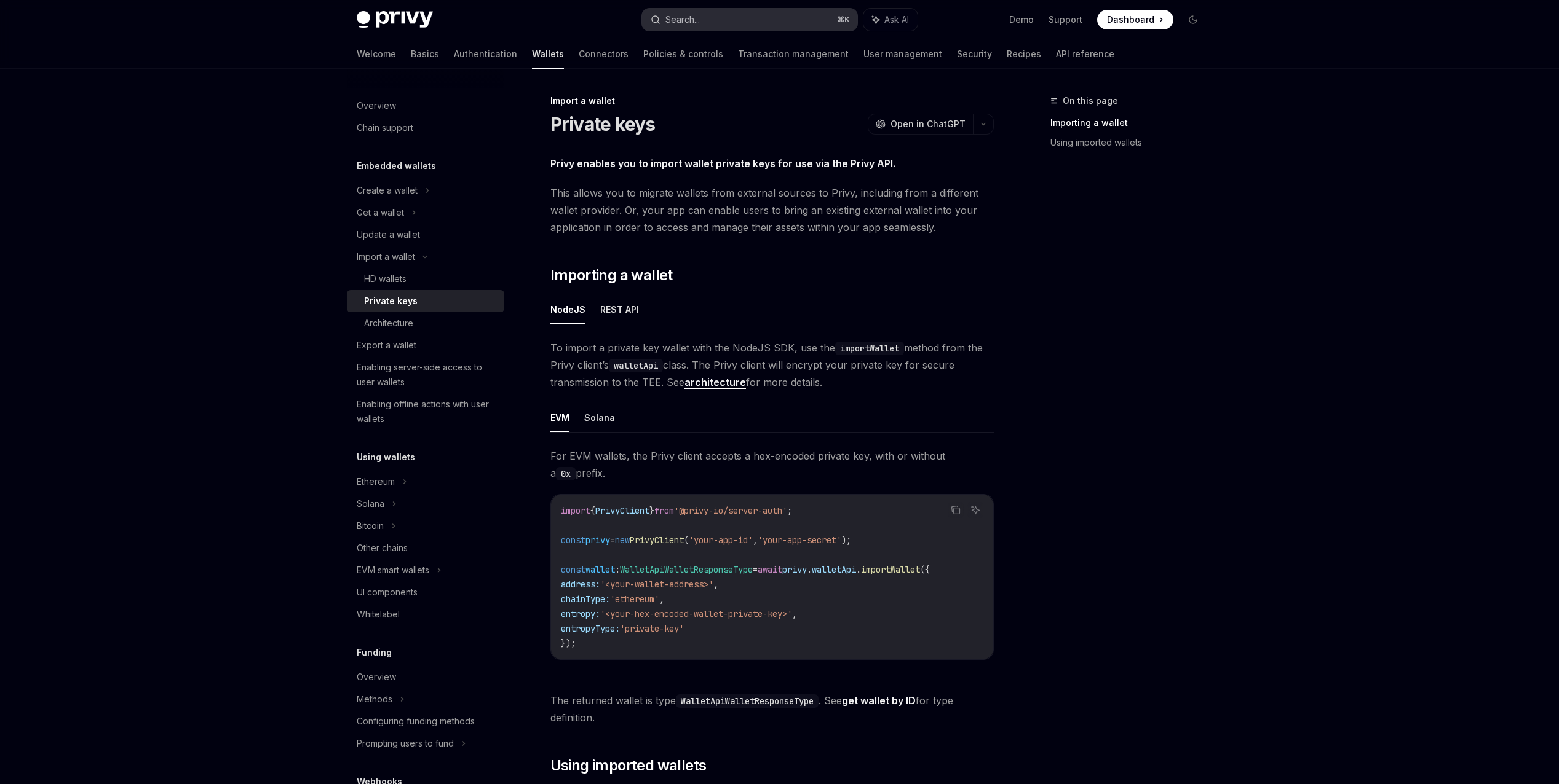
click at [700, 18] on div "Search..." at bounding box center [682, 20] width 34 height 14
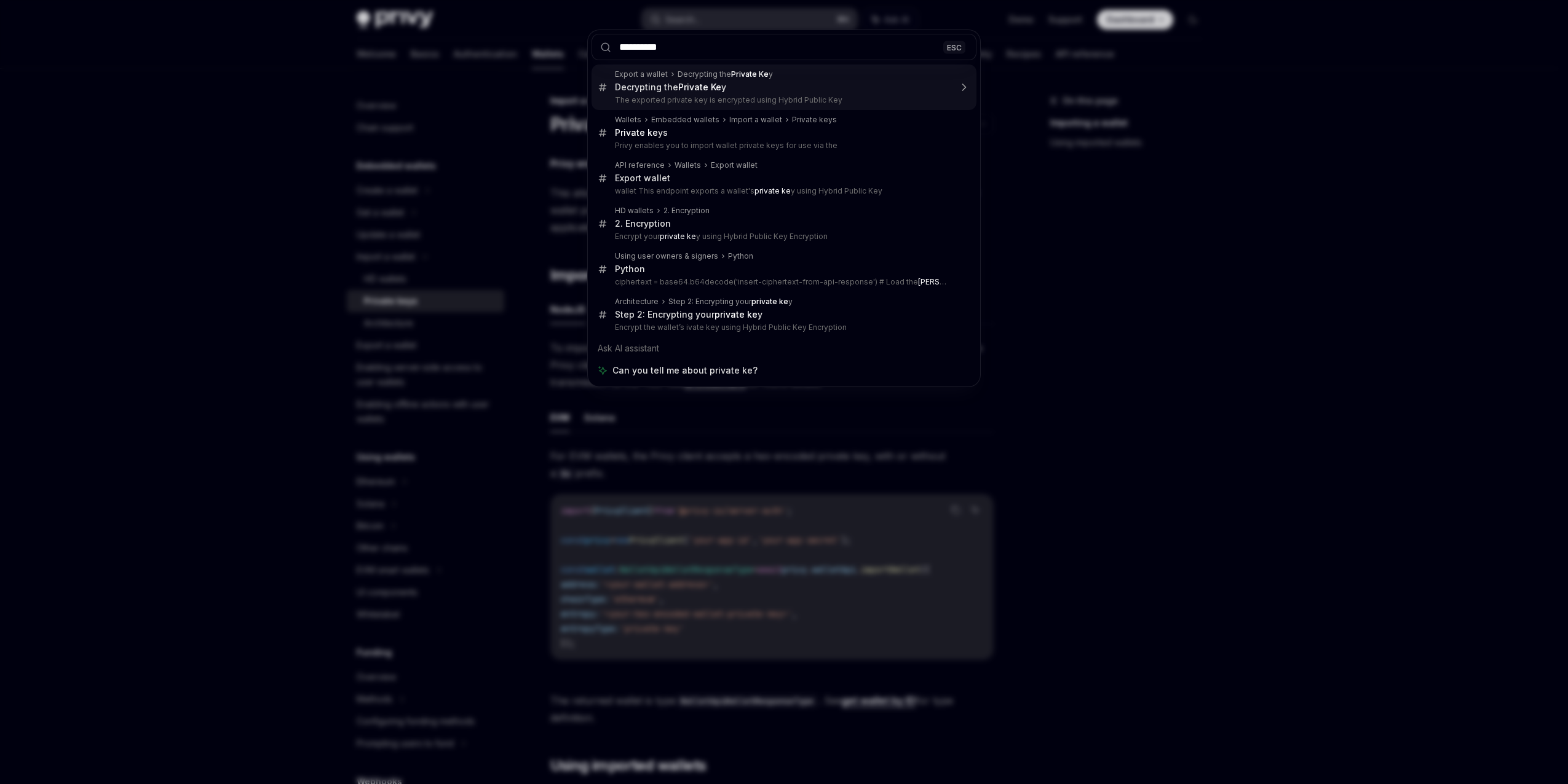
type input "**********"
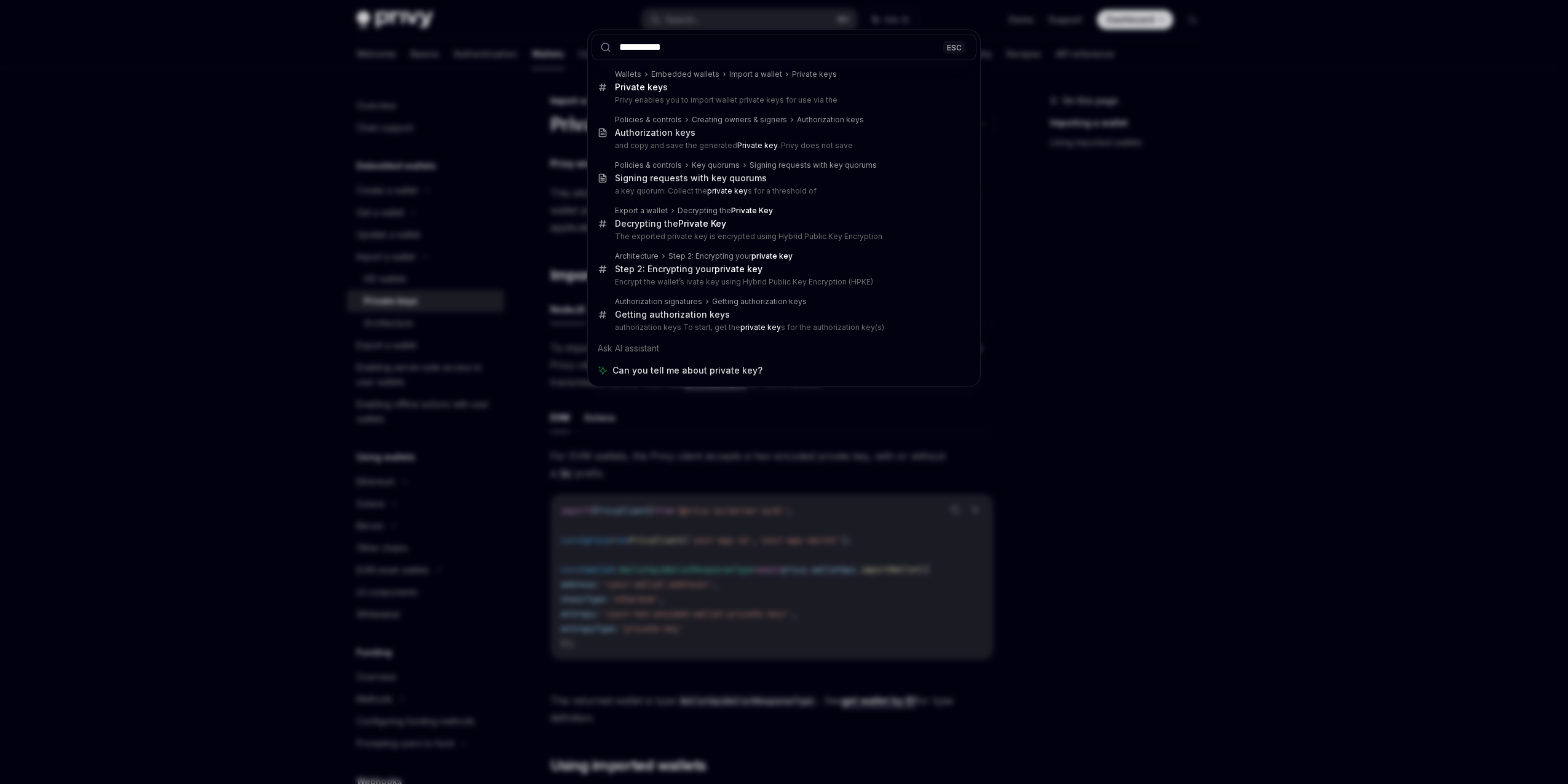
type textarea "*"
